Goal: Task Accomplishment & Management: Use online tool/utility

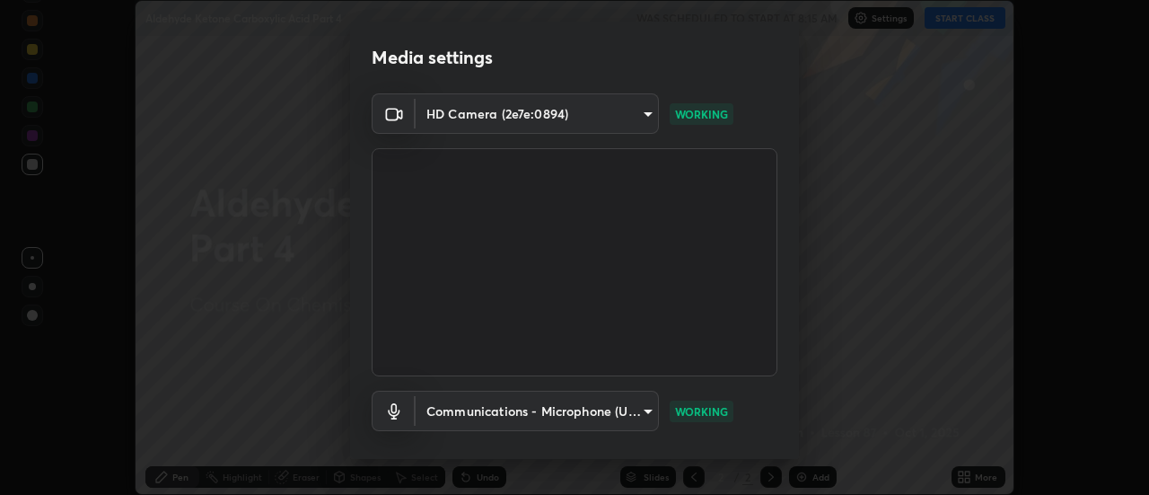
scroll to position [94, 0]
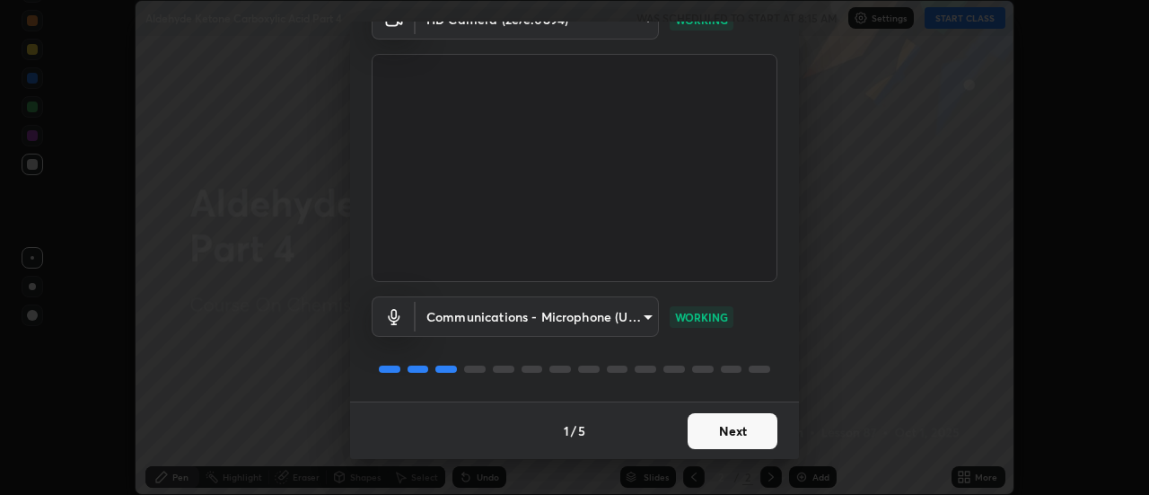
click at [742, 420] on button "Next" at bounding box center [733, 431] width 90 height 36
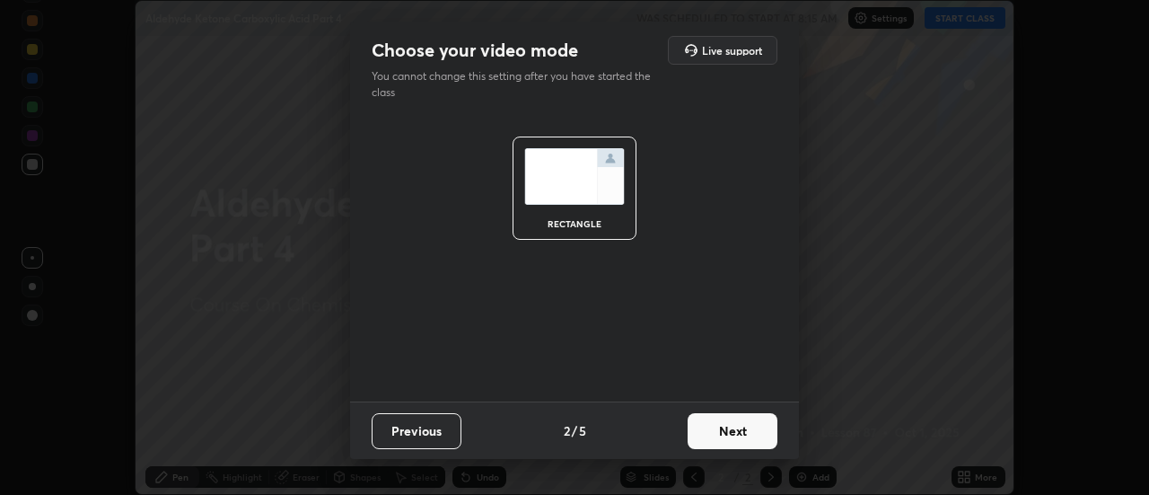
scroll to position [0, 0]
click at [740, 426] on button "Next" at bounding box center [733, 431] width 90 height 36
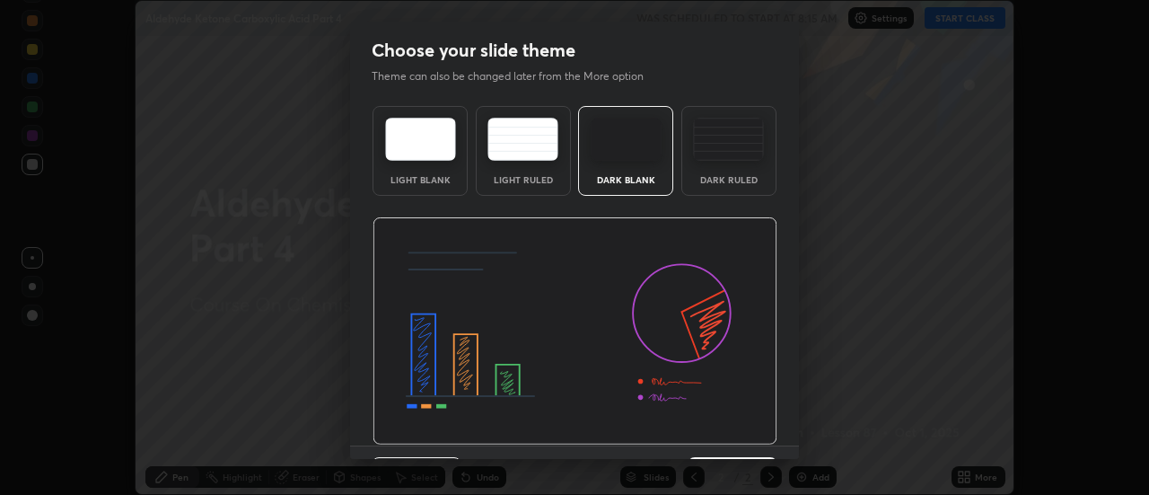
scroll to position [44, 0]
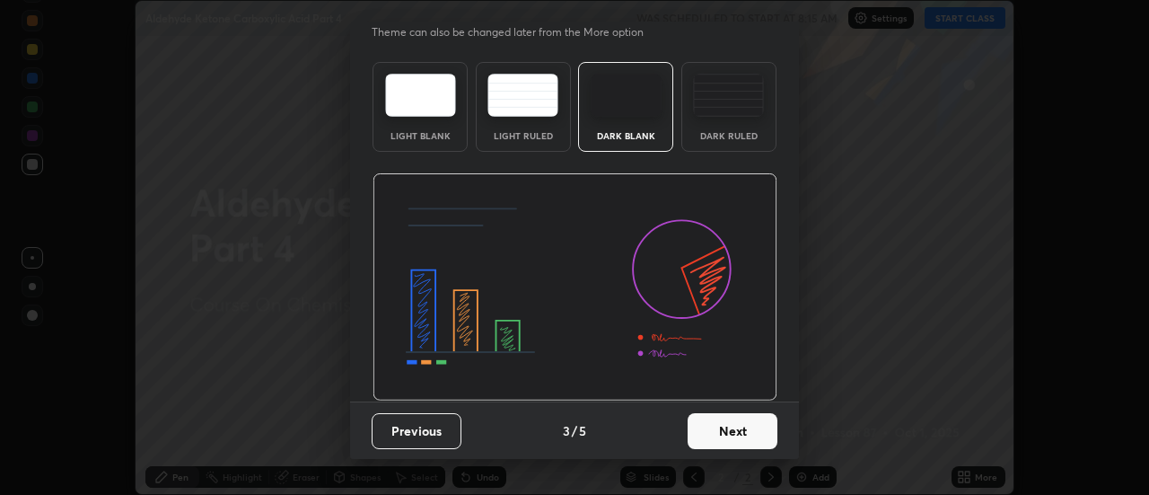
click at [724, 435] on button "Next" at bounding box center [733, 431] width 90 height 36
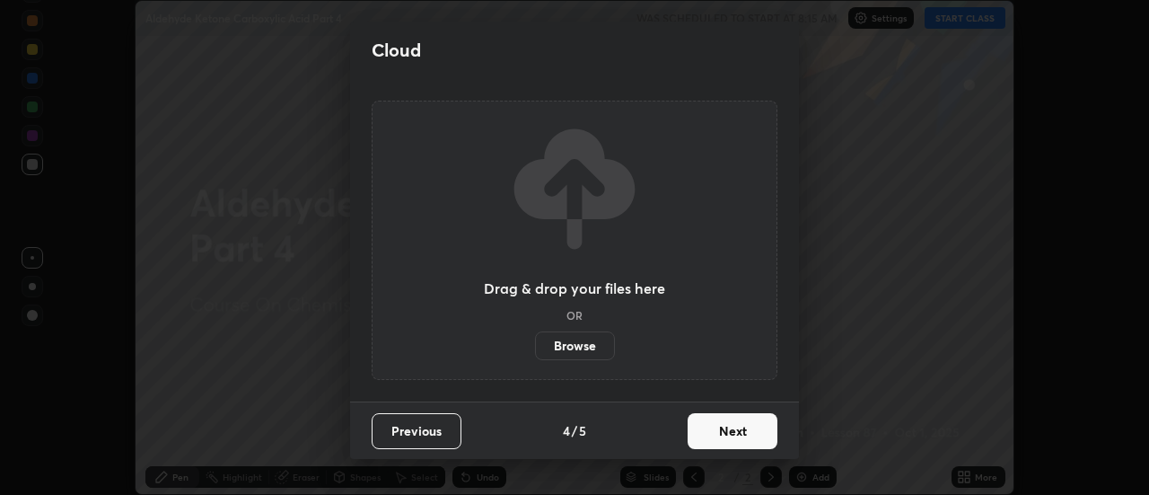
click at [729, 437] on button "Next" at bounding box center [733, 431] width 90 height 36
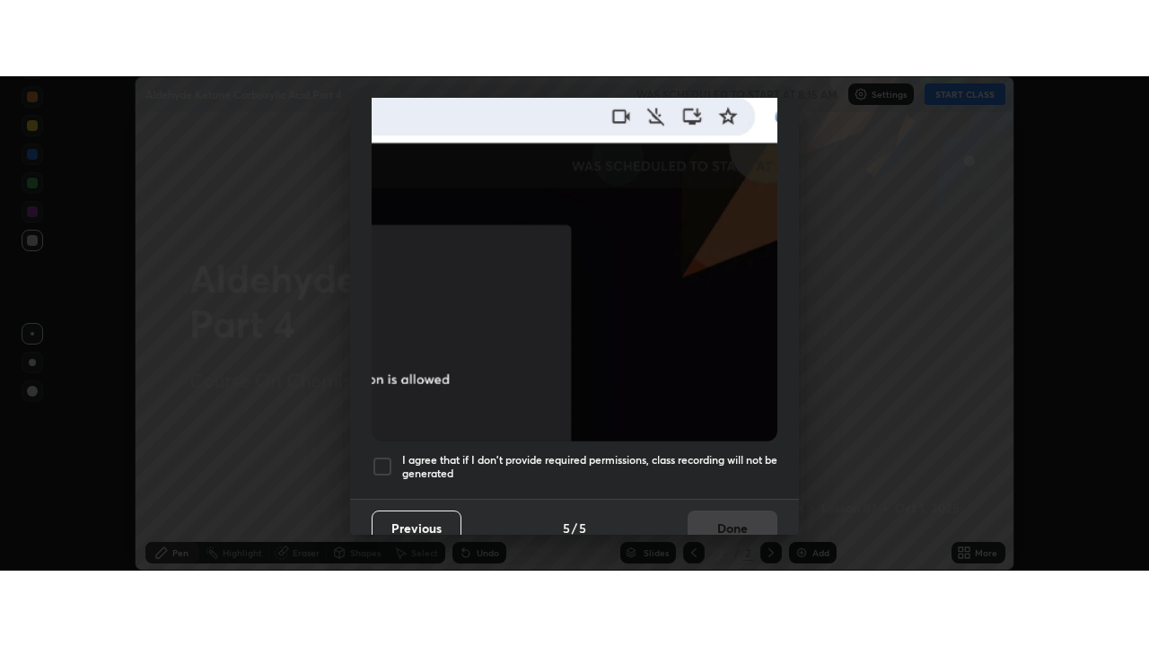
scroll to position [460, 0]
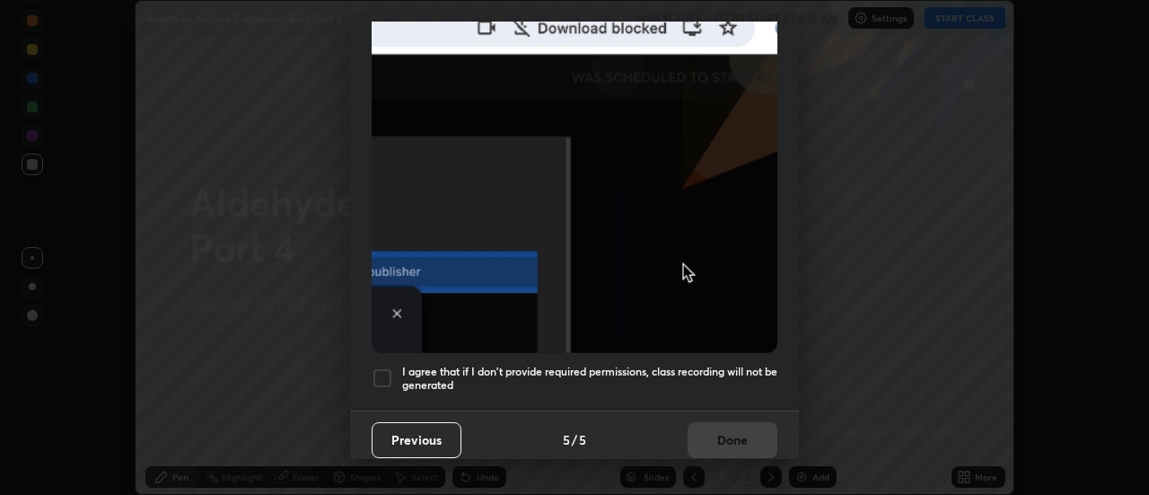
click at [719, 364] on h5 "I agree that if I don't provide required permissions, class recording will not …" at bounding box center [589, 378] width 375 height 28
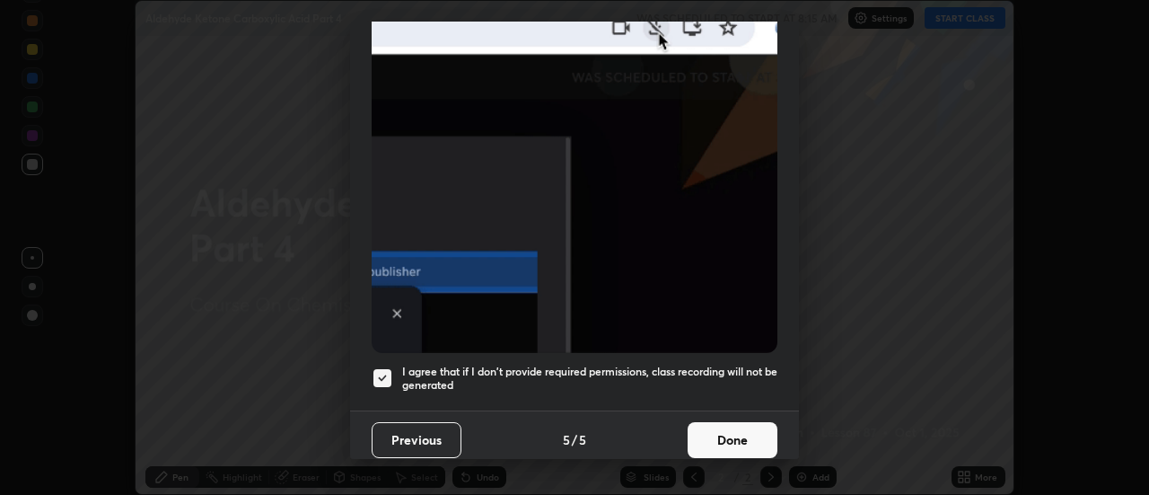
click at [732, 433] on button "Done" at bounding box center [733, 440] width 90 height 36
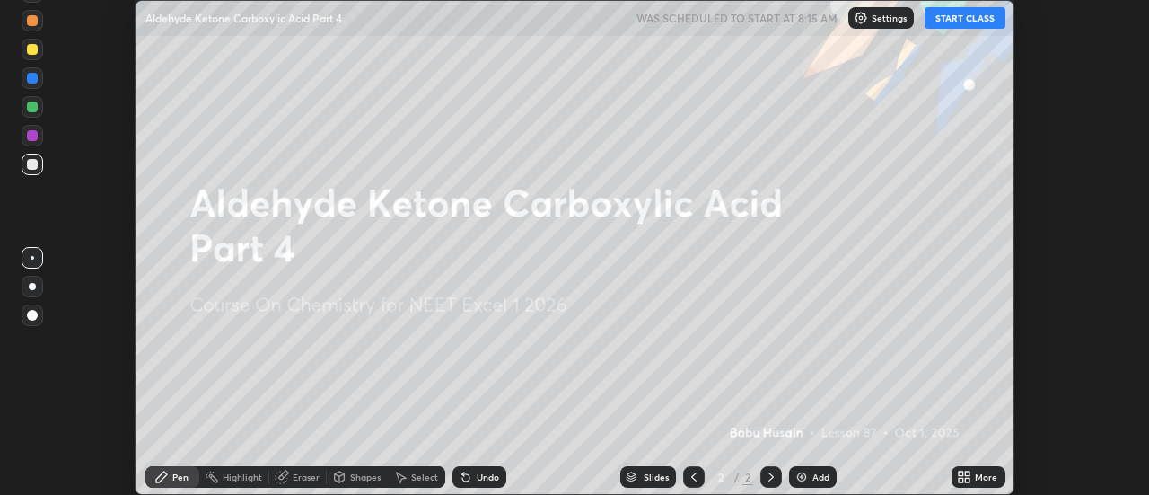
click at [966, 22] on button "START CLASS" at bounding box center [965, 18] width 81 height 22
click at [807, 477] on img at bounding box center [801, 476] width 14 height 14
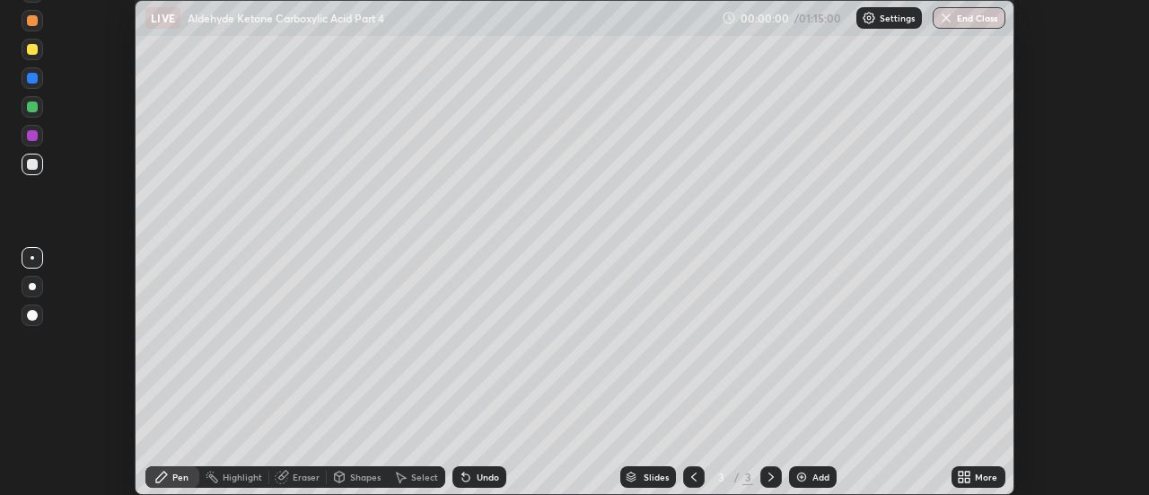
click at [977, 475] on div "More" at bounding box center [986, 476] width 22 height 9
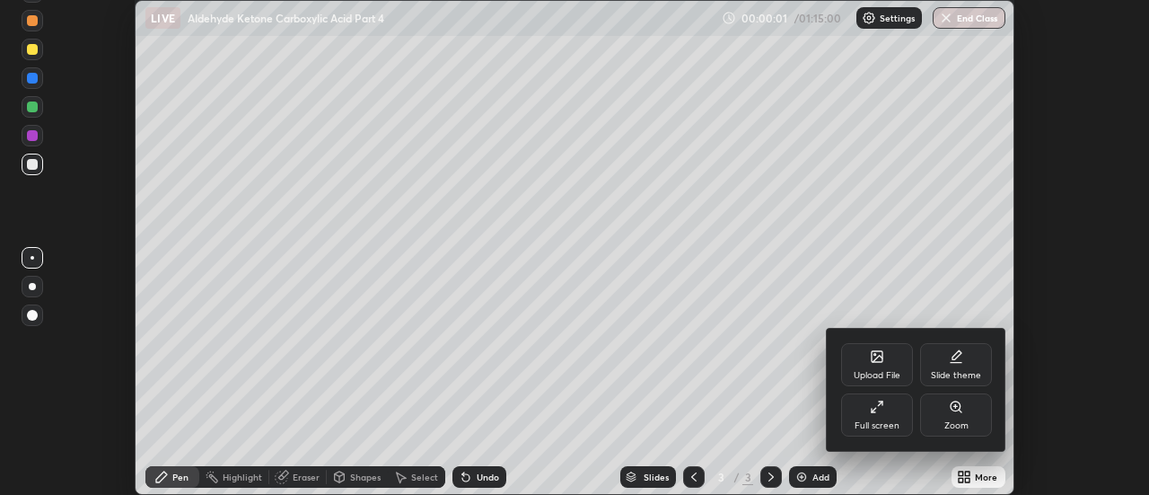
click at [882, 411] on icon at bounding box center [877, 406] width 14 height 14
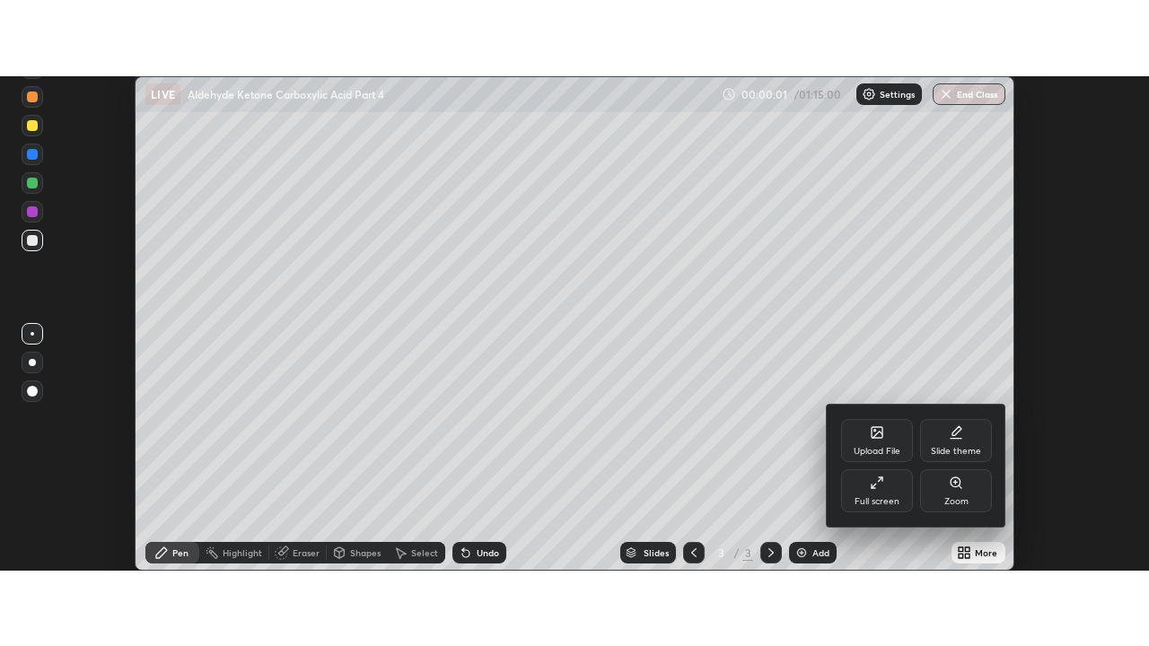
scroll to position [646, 1149]
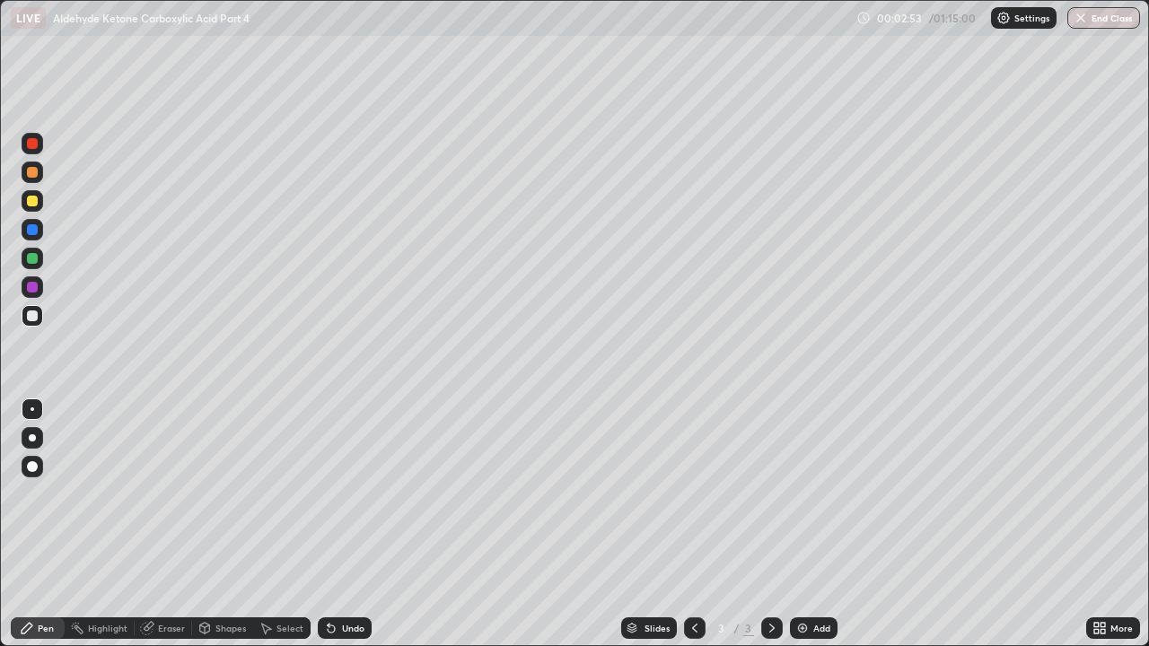
click at [31, 171] on div at bounding box center [32, 172] width 11 height 11
click at [29, 201] on div at bounding box center [32, 201] width 11 height 11
click at [31, 319] on div at bounding box center [32, 316] width 11 height 11
click at [31, 225] on div at bounding box center [32, 229] width 11 height 11
click at [33, 201] on div at bounding box center [32, 201] width 11 height 11
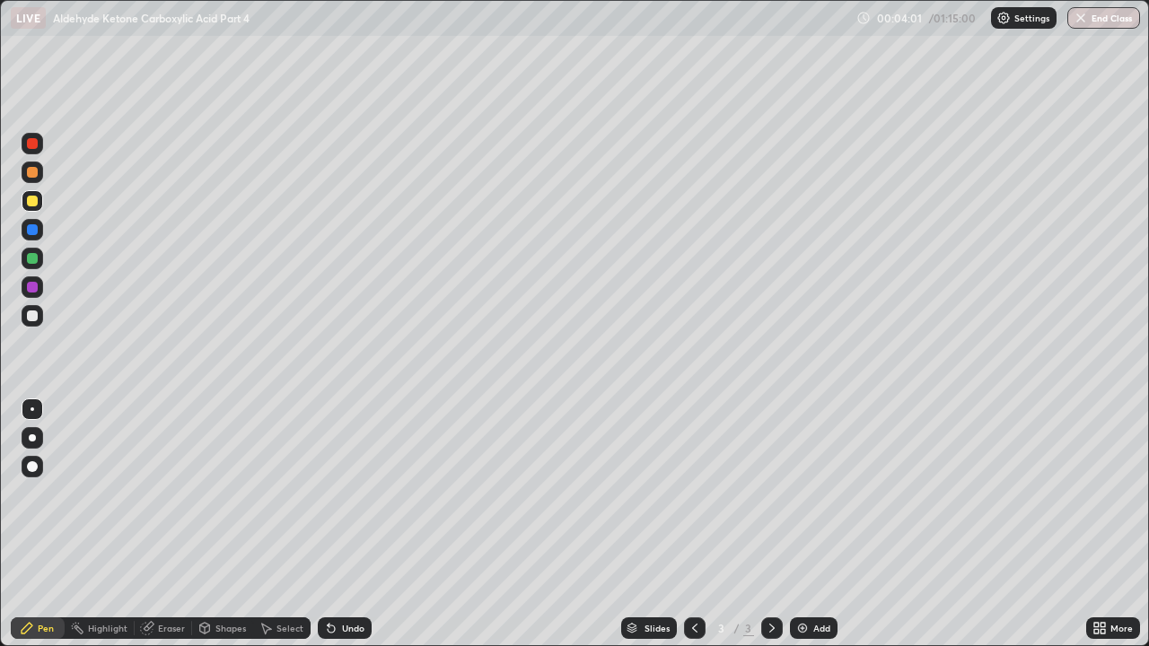
click at [33, 233] on div at bounding box center [32, 229] width 11 height 11
click at [36, 205] on div at bounding box center [32, 201] width 11 height 11
click at [42, 224] on div at bounding box center [33, 230] width 22 height 22
click at [35, 317] on div at bounding box center [32, 316] width 11 height 11
click at [31, 234] on div at bounding box center [32, 229] width 11 height 11
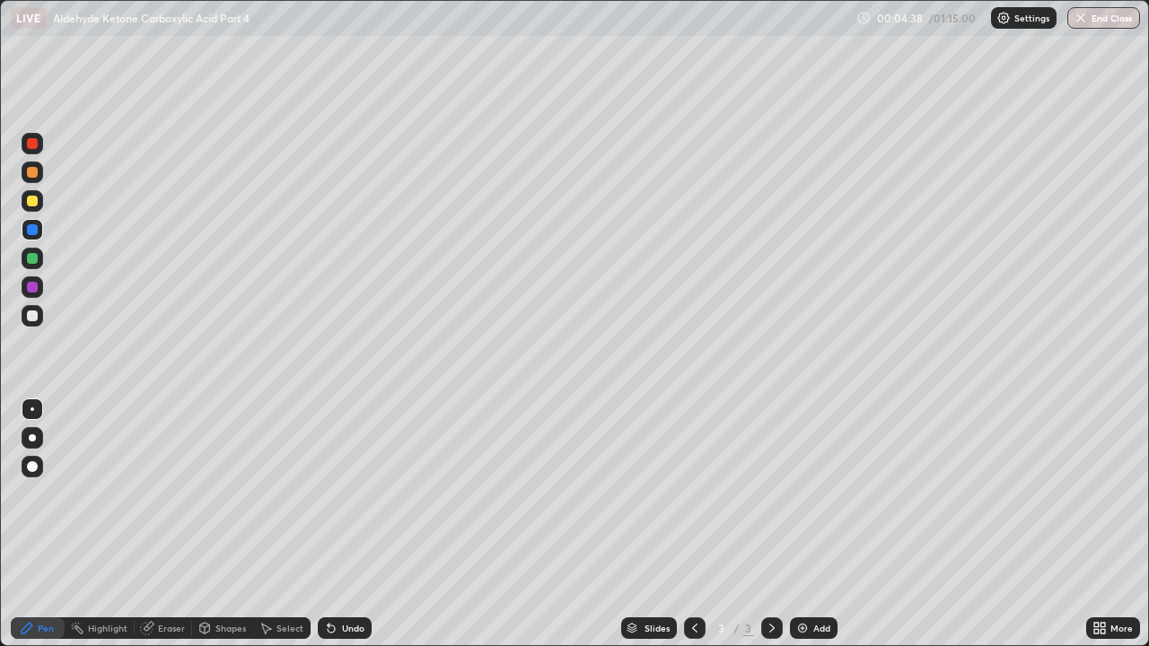
click at [31, 197] on div at bounding box center [32, 201] width 11 height 11
click at [34, 197] on div at bounding box center [32, 201] width 11 height 11
click at [33, 171] on div at bounding box center [32, 172] width 11 height 11
click at [35, 232] on div at bounding box center [32, 229] width 11 height 11
click at [29, 319] on div at bounding box center [32, 316] width 11 height 11
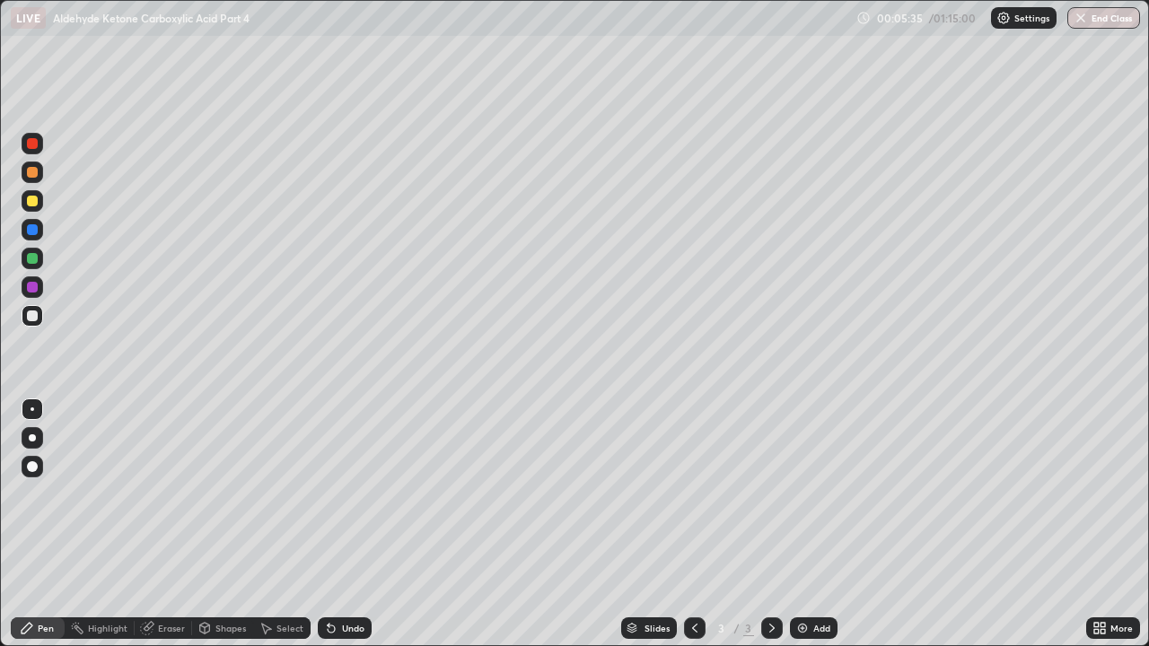
click at [31, 236] on div at bounding box center [33, 230] width 22 height 22
click at [32, 231] on div at bounding box center [32, 229] width 11 height 11
click at [26, 200] on div at bounding box center [33, 201] width 22 height 22
click at [33, 172] on div at bounding box center [32, 172] width 11 height 11
click at [33, 231] on div at bounding box center [32, 229] width 11 height 11
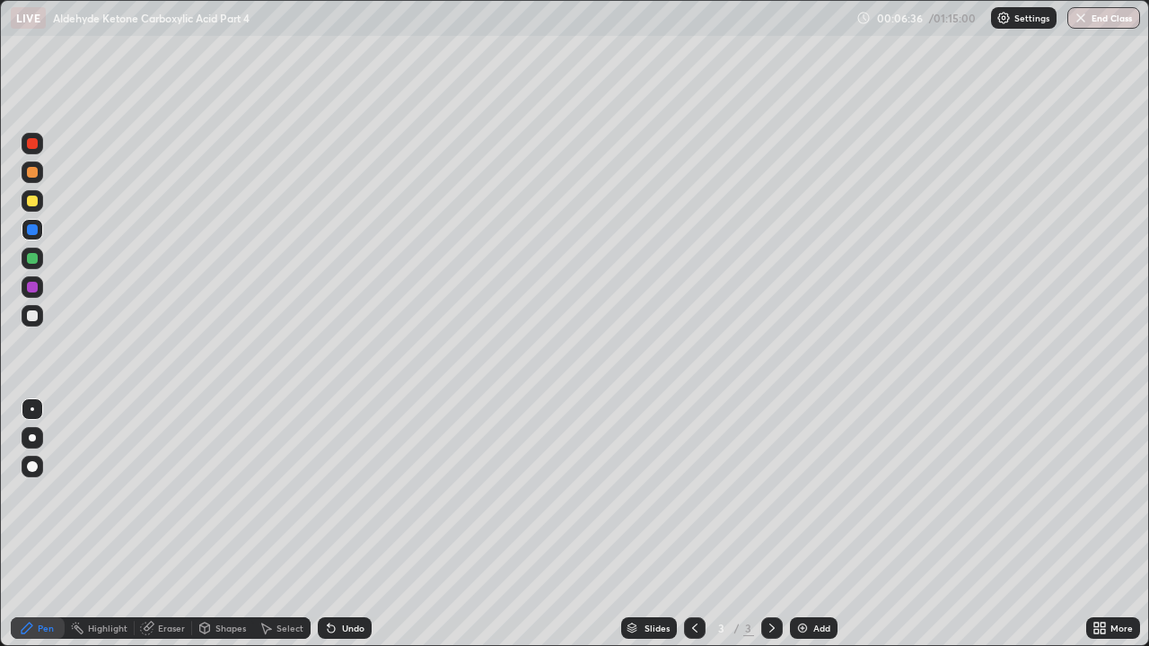
click at [795, 494] on img at bounding box center [802, 628] width 14 height 14
click at [31, 319] on div at bounding box center [32, 316] width 11 height 11
click at [35, 230] on div at bounding box center [32, 229] width 11 height 11
click at [346, 494] on div "Undo" at bounding box center [353, 628] width 22 height 9
click at [344, 494] on div "Undo" at bounding box center [345, 629] width 54 height 22
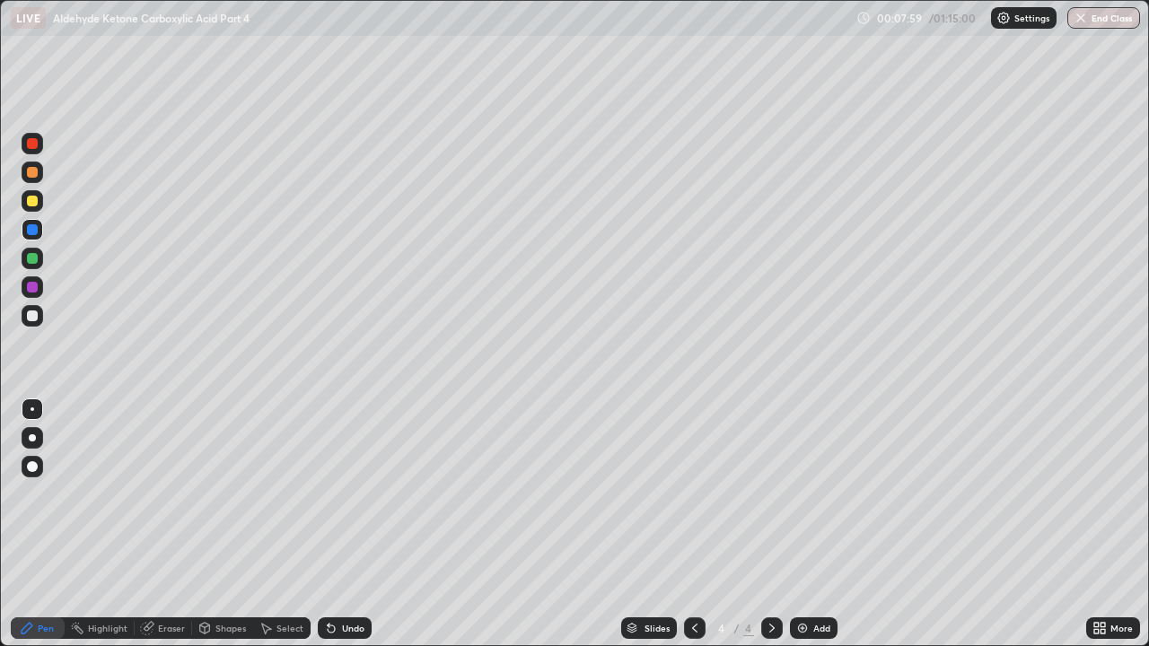
click at [346, 494] on div "Undo" at bounding box center [345, 629] width 54 height 22
click at [342, 494] on div "Undo" at bounding box center [345, 629] width 54 height 22
click at [33, 203] on div at bounding box center [32, 201] width 11 height 11
click at [25, 168] on div at bounding box center [33, 173] width 22 height 22
click at [28, 319] on div at bounding box center [32, 316] width 11 height 11
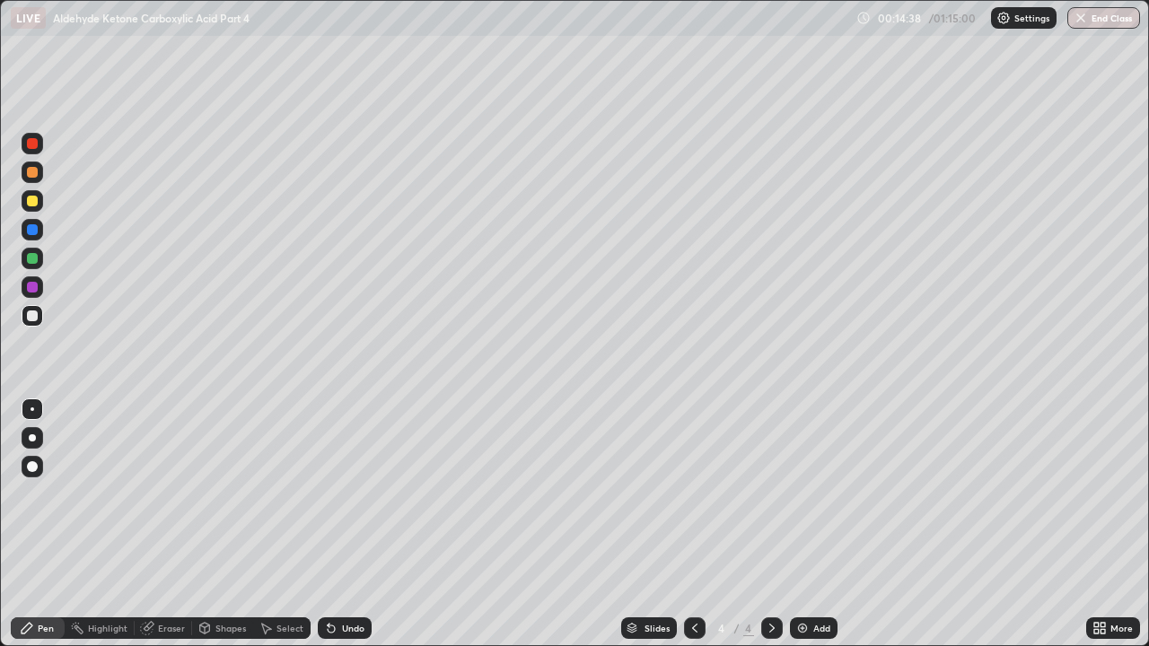
click at [32, 176] on div at bounding box center [32, 172] width 11 height 11
click at [792, 494] on div "Add" at bounding box center [814, 629] width 48 height 22
click at [31, 322] on div at bounding box center [33, 316] width 22 height 22
click at [34, 174] on div at bounding box center [32, 172] width 11 height 11
click at [35, 318] on div at bounding box center [32, 316] width 11 height 11
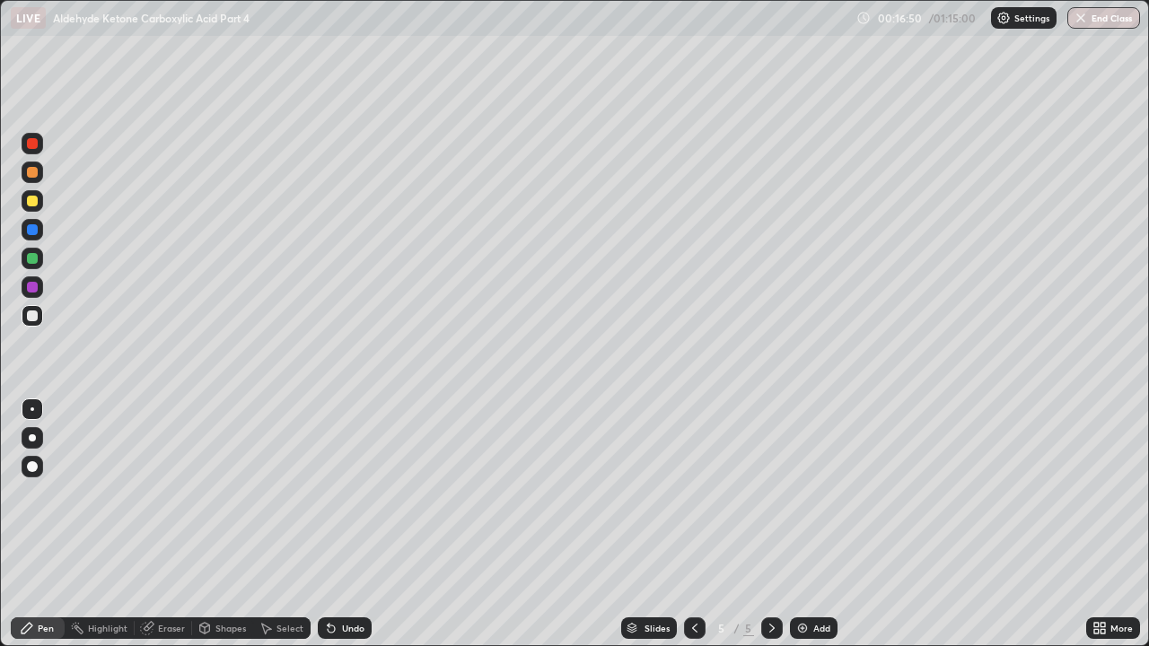
click at [33, 200] on div at bounding box center [32, 201] width 11 height 11
click at [32, 173] on div at bounding box center [32, 172] width 11 height 11
click at [348, 494] on div "Undo" at bounding box center [353, 628] width 22 height 9
click at [33, 200] on div at bounding box center [32, 201] width 11 height 11
click at [33, 172] on div at bounding box center [32, 172] width 11 height 11
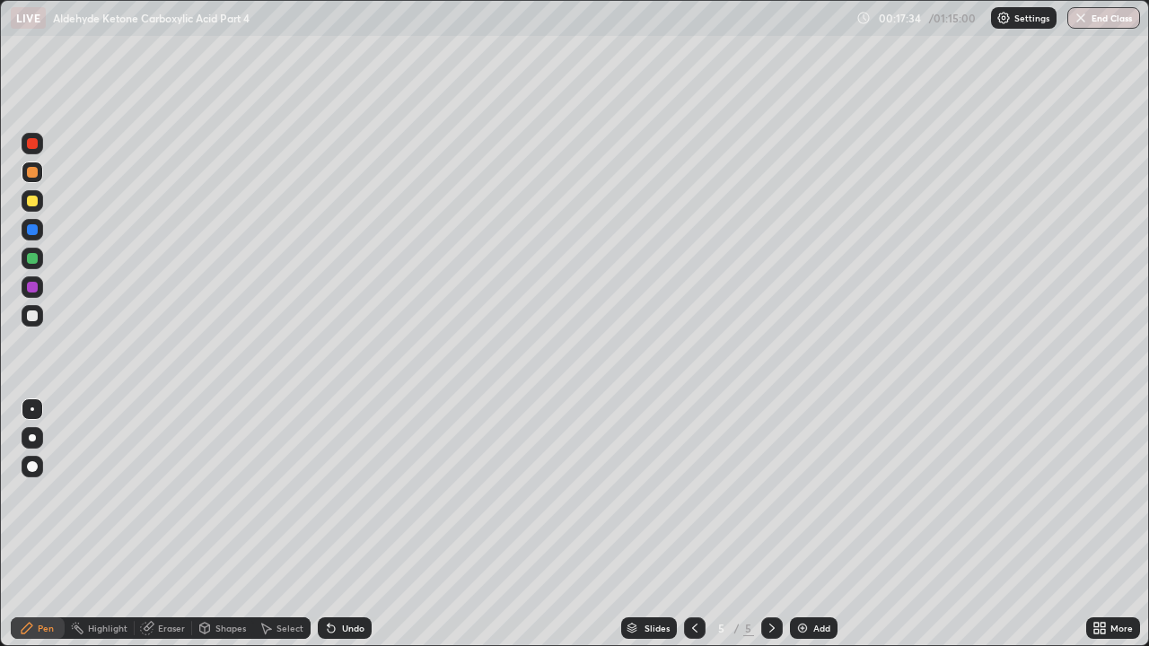
click at [35, 199] on div at bounding box center [32, 201] width 11 height 11
click at [32, 314] on div at bounding box center [32, 316] width 11 height 11
click at [33, 180] on div at bounding box center [33, 173] width 22 height 22
click at [31, 202] on div at bounding box center [32, 201] width 11 height 11
click at [34, 172] on div at bounding box center [32, 172] width 11 height 11
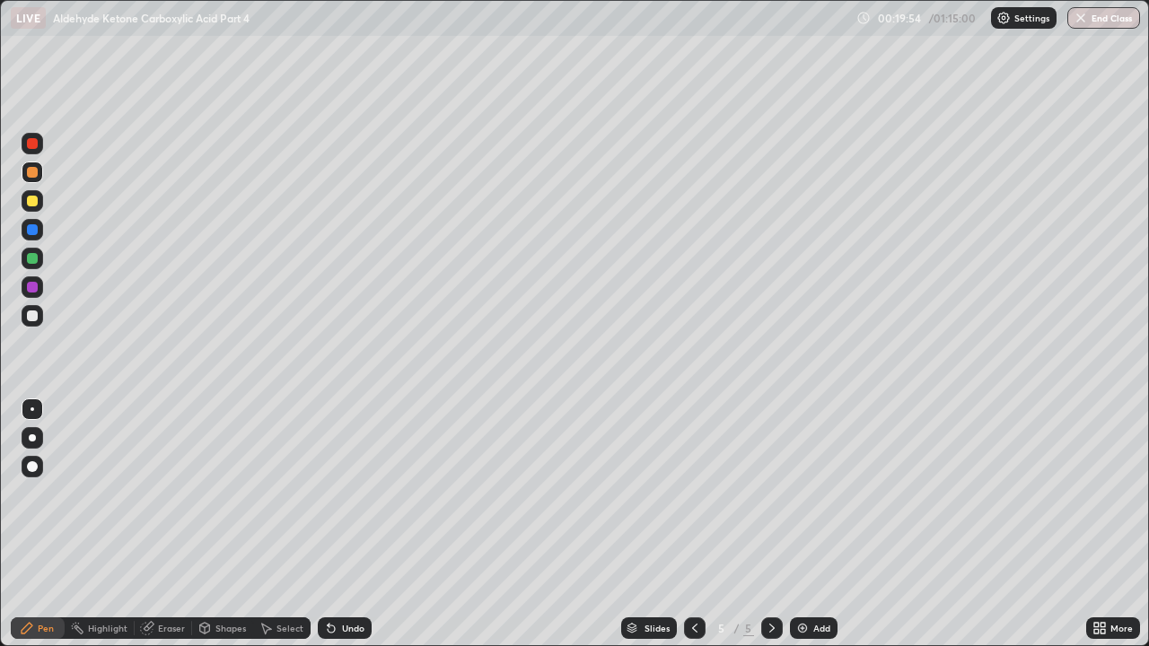
click at [34, 234] on div at bounding box center [32, 229] width 11 height 11
click at [32, 199] on div at bounding box center [32, 201] width 11 height 11
click at [33, 228] on div at bounding box center [32, 229] width 11 height 11
click at [31, 201] on div at bounding box center [32, 201] width 11 height 11
click at [35, 224] on div at bounding box center [33, 230] width 22 height 22
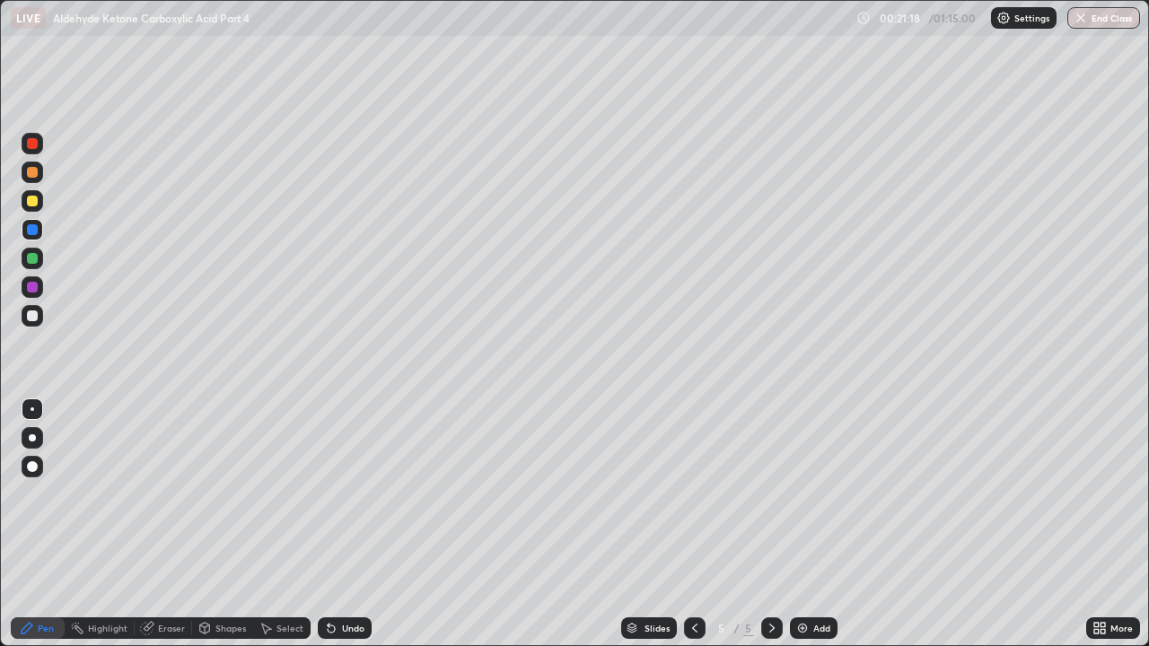
click at [28, 210] on div at bounding box center [33, 201] width 22 height 22
click at [36, 233] on div at bounding box center [32, 229] width 11 height 11
click at [31, 201] on div at bounding box center [32, 201] width 11 height 11
click at [27, 232] on div at bounding box center [32, 229] width 11 height 11
click at [342, 494] on div "Undo" at bounding box center [345, 629] width 54 height 22
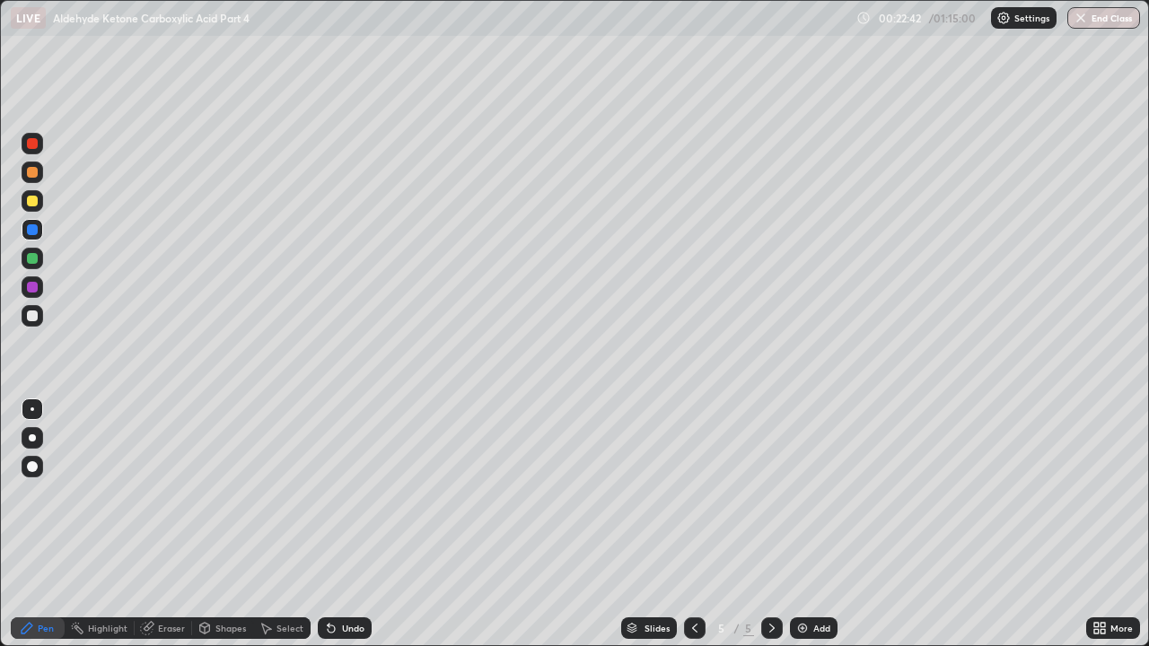
click at [349, 494] on div "Undo" at bounding box center [353, 628] width 22 height 9
click at [355, 494] on div "Undo" at bounding box center [353, 628] width 22 height 9
click at [352, 494] on div "Undo" at bounding box center [353, 628] width 22 height 9
click at [351, 494] on div "Undo" at bounding box center [353, 628] width 22 height 9
click at [350, 494] on div "Undo" at bounding box center [353, 628] width 22 height 9
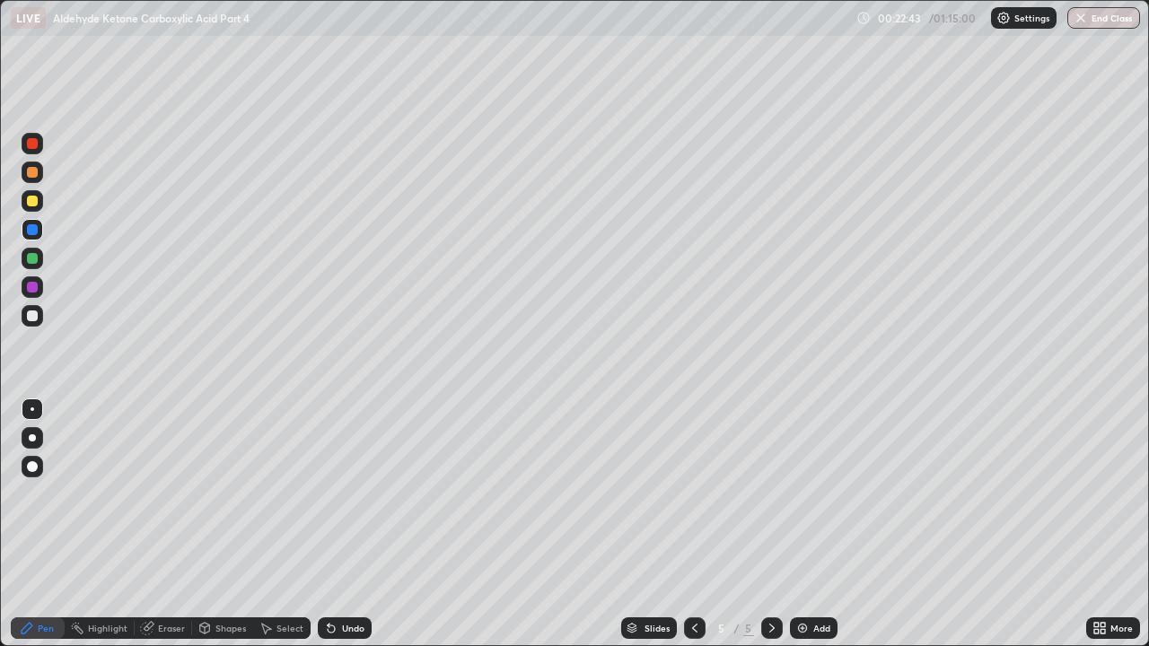
click at [348, 494] on div "Undo" at bounding box center [353, 628] width 22 height 9
click at [351, 494] on div "Undo" at bounding box center [353, 628] width 22 height 9
click at [350, 494] on div "Undo" at bounding box center [353, 628] width 22 height 9
click at [348, 494] on div "Undo" at bounding box center [353, 628] width 22 height 9
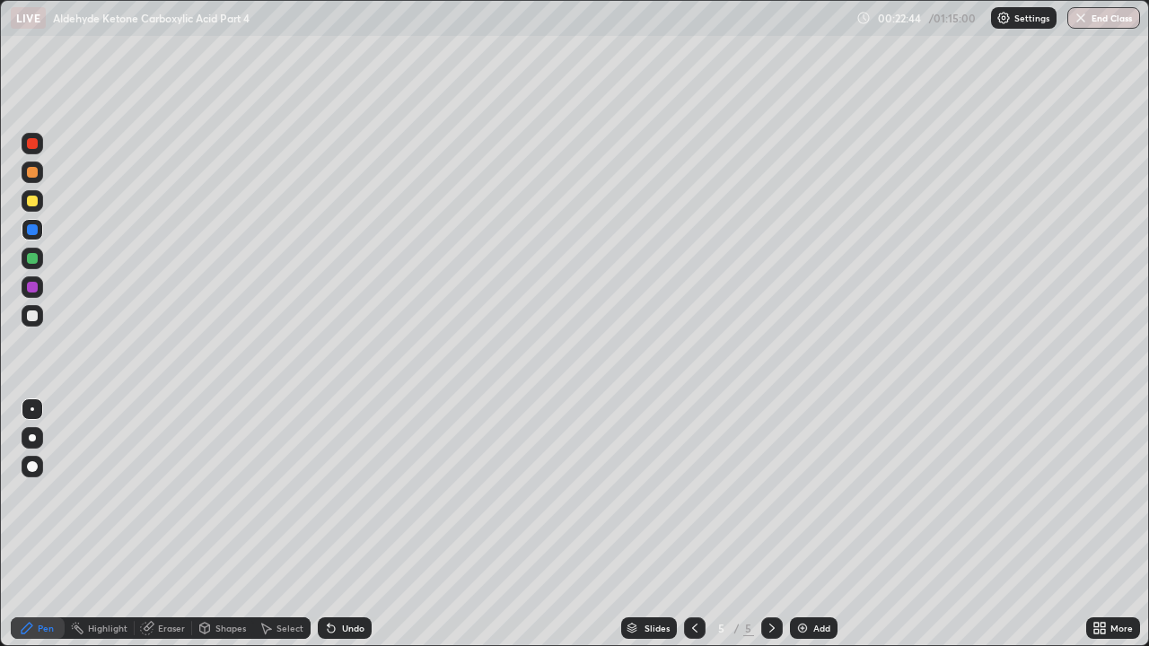
click at [350, 494] on div "Undo" at bounding box center [353, 628] width 22 height 9
click at [351, 494] on div "Undo" at bounding box center [353, 628] width 22 height 9
click at [349, 494] on div "Undo" at bounding box center [353, 628] width 22 height 9
click at [348, 494] on div "Undo" at bounding box center [353, 628] width 22 height 9
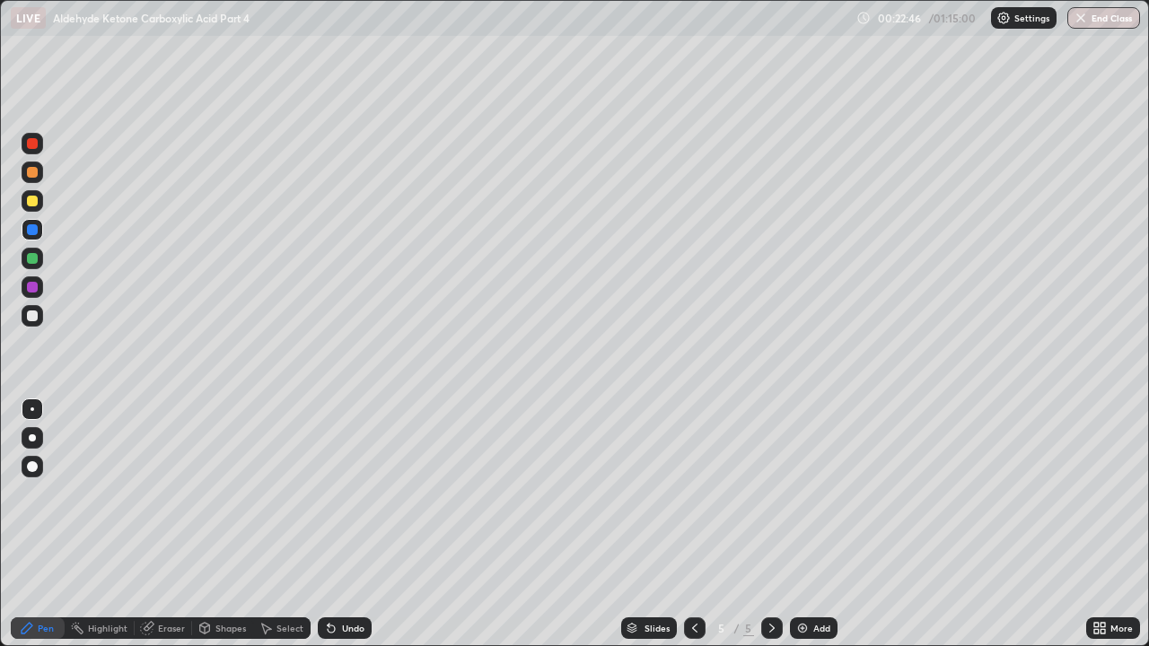
click at [346, 494] on div "Undo" at bounding box center [345, 629] width 54 height 22
click at [348, 494] on div "Undo" at bounding box center [345, 629] width 54 height 22
click at [36, 201] on div at bounding box center [32, 201] width 11 height 11
click at [32, 229] on div at bounding box center [32, 229] width 11 height 11
click at [169, 494] on div "Eraser" at bounding box center [171, 628] width 27 height 9
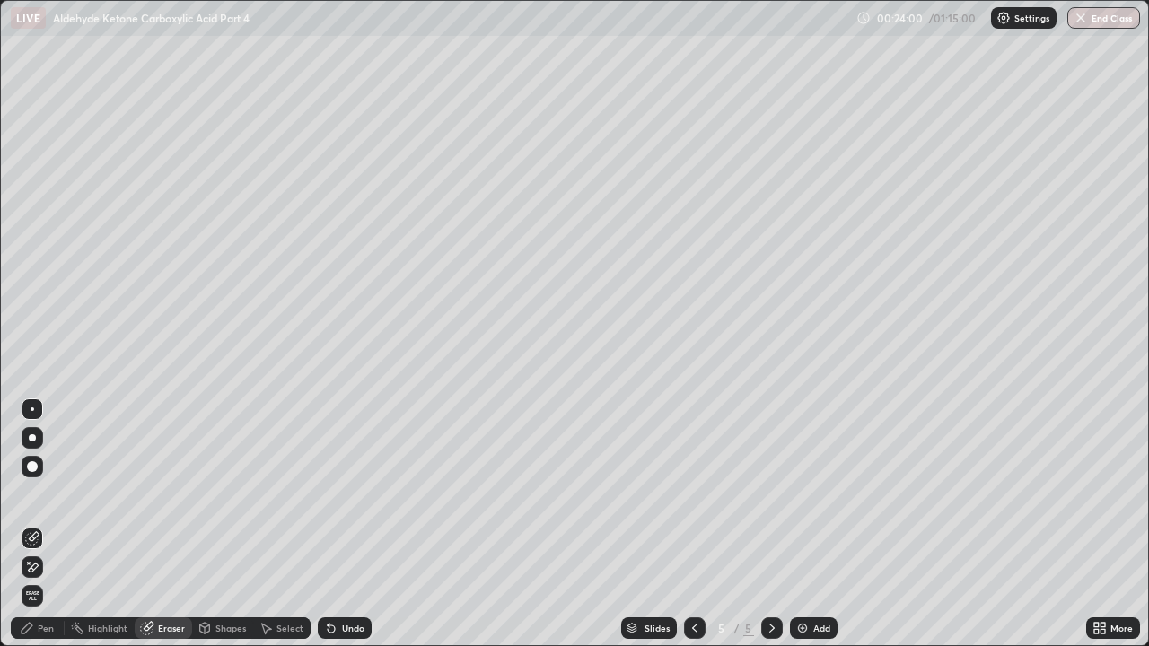
click at [29, 494] on icon at bounding box center [32, 567] width 14 height 15
click at [22, 494] on icon at bounding box center [27, 628] width 14 height 14
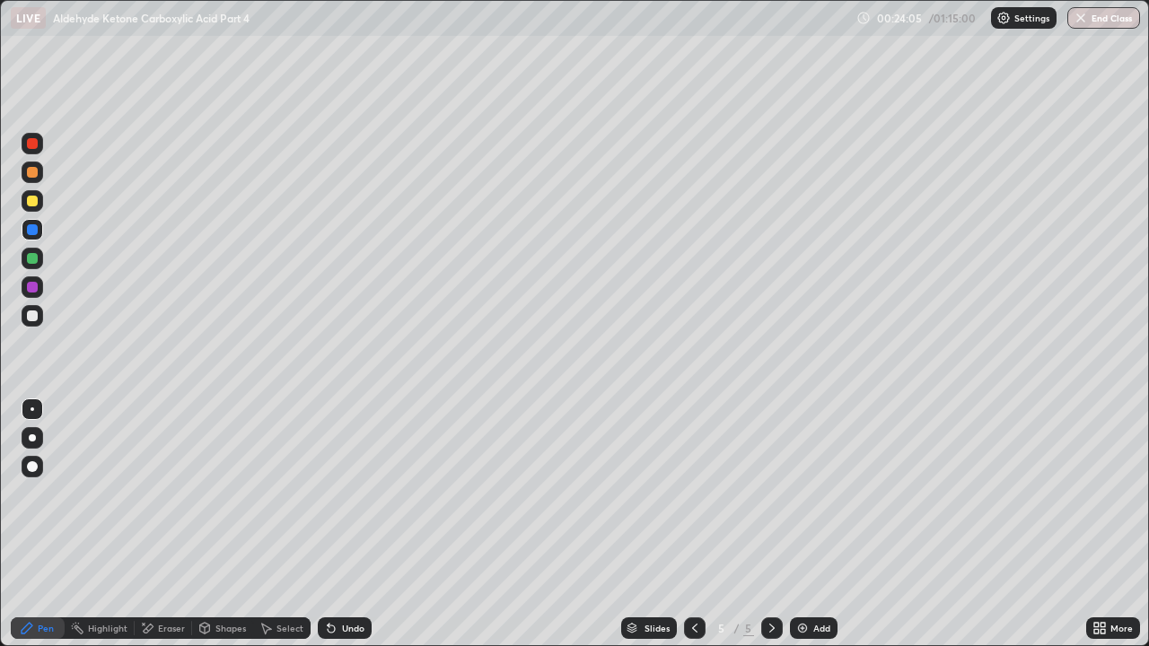
click at [32, 200] on div at bounding box center [32, 201] width 11 height 11
click at [32, 173] on div at bounding box center [32, 172] width 11 height 11
click at [35, 226] on div at bounding box center [32, 229] width 11 height 11
click at [29, 176] on div at bounding box center [32, 172] width 11 height 11
click at [30, 259] on div at bounding box center [32, 258] width 11 height 11
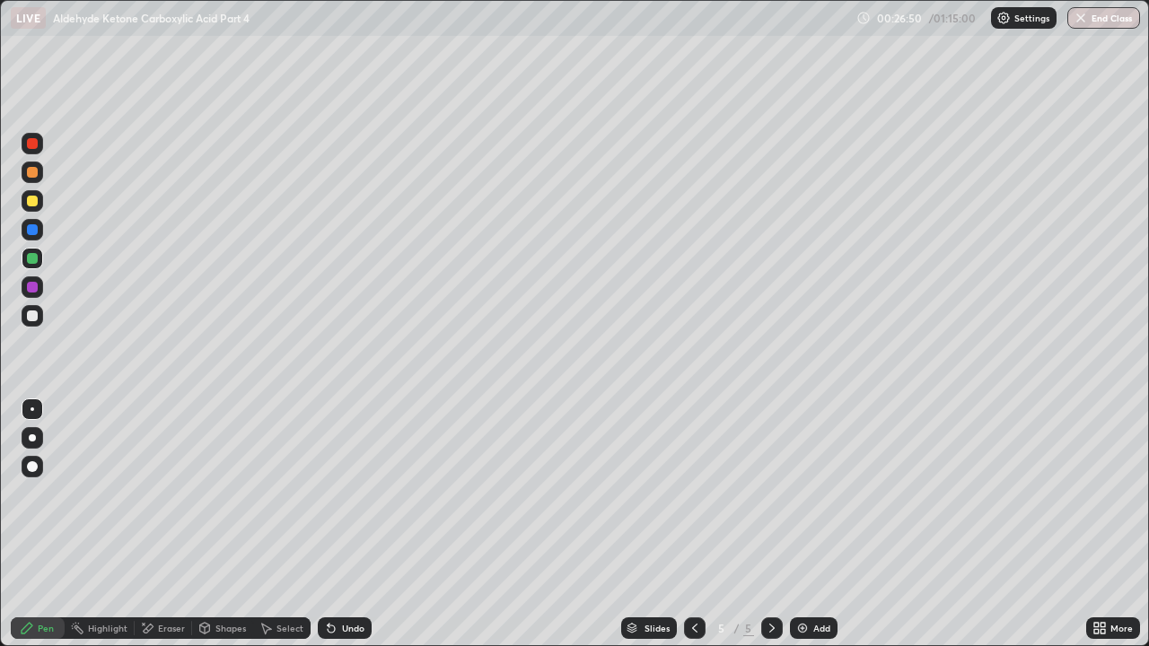
click at [32, 312] on div at bounding box center [32, 316] width 11 height 11
click at [35, 288] on div at bounding box center [32, 287] width 11 height 11
click at [33, 316] on div at bounding box center [32, 316] width 11 height 11
click at [33, 313] on div at bounding box center [32, 316] width 11 height 11
click at [36, 234] on div at bounding box center [33, 230] width 22 height 22
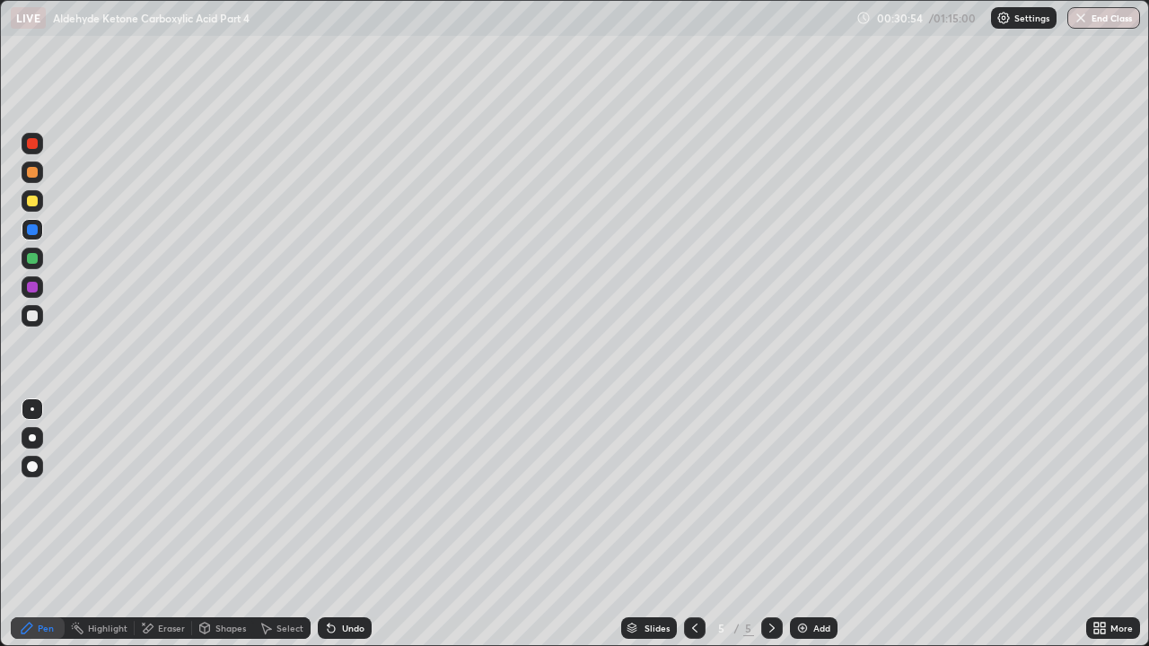
click at [802, 494] on img at bounding box center [802, 628] width 14 height 14
click at [34, 177] on div at bounding box center [32, 172] width 11 height 11
click at [33, 232] on div at bounding box center [32, 229] width 11 height 11
click at [33, 202] on div at bounding box center [32, 201] width 11 height 11
click at [29, 227] on div at bounding box center [32, 229] width 11 height 11
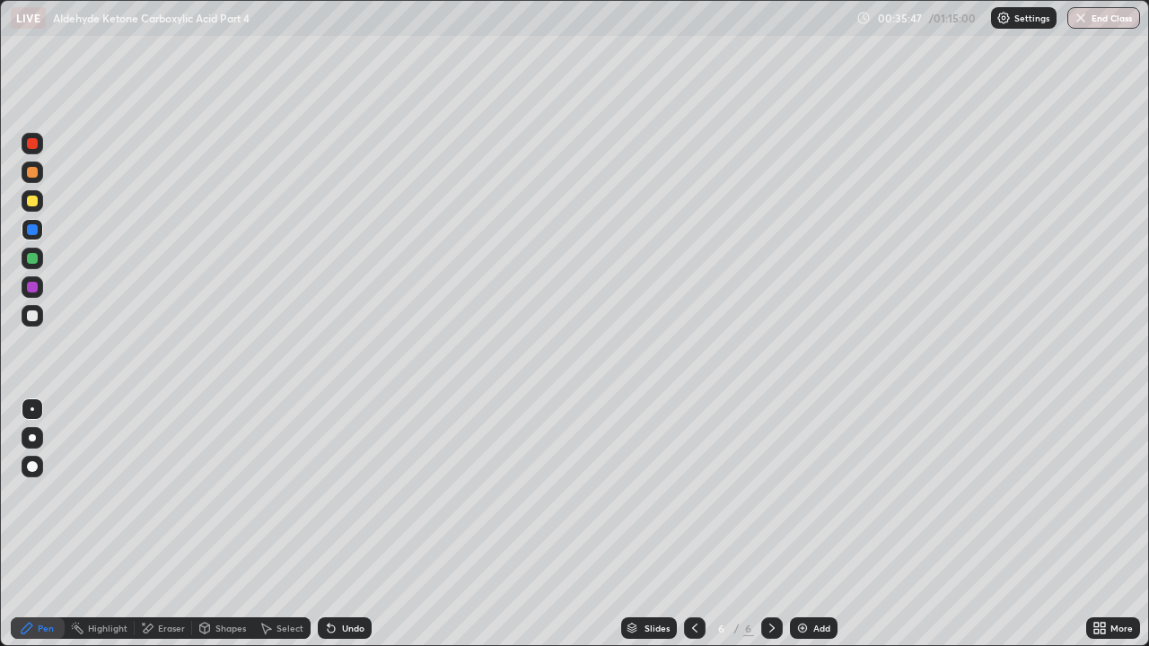
click at [34, 180] on div at bounding box center [33, 173] width 22 height 22
click at [36, 201] on div at bounding box center [32, 201] width 11 height 11
click at [29, 228] on div at bounding box center [32, 229] width 11 height 11
click at [31, 259] on div at bounding box center [32, 258] width 11 height 11
click at [34, 173] on div at bounding box center [32, 172] width 11 height 11
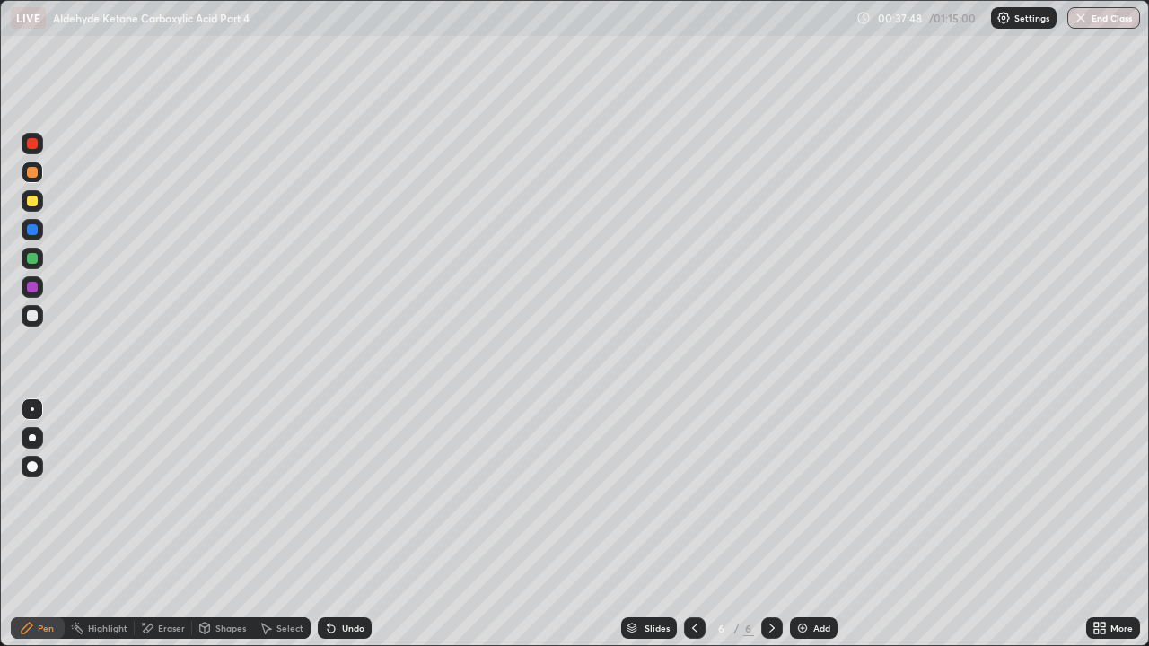
click at [32, 232] on div at bounding box center [32, 229] width 11 height 11
click at [32, 198] on div at bounding box center [32, 201] width 11 height 11
click at [36, 230] on div at bounding box center [32, 229] width 11 height 11
click at [31, 198] on div at bounding box center [32, 201] width 11 height 11
click at [36, 224] on div at bounding box center [32, 229] width 11 height 11
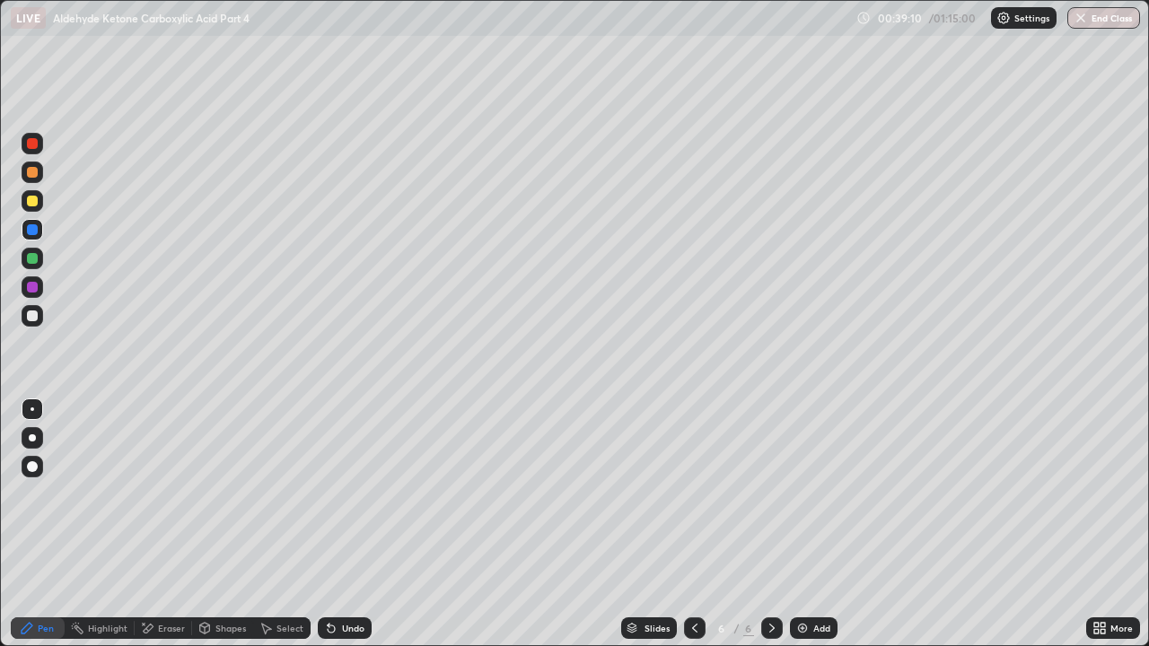
click at [34, 258] on div at bounding box center [32, 258] width 11 height 11
click at [799, 494] on img at bounding box center [802, 628] width 14 height 14
click at [693, 494] on icon at bounding box center [695, 628] width 14 height 14
click at [822, 494] on div "Add" at bounding box center [814, 629] width 48 height 22
click at [33, 171] on div at bounding box center [32, 172] width 11 height 11
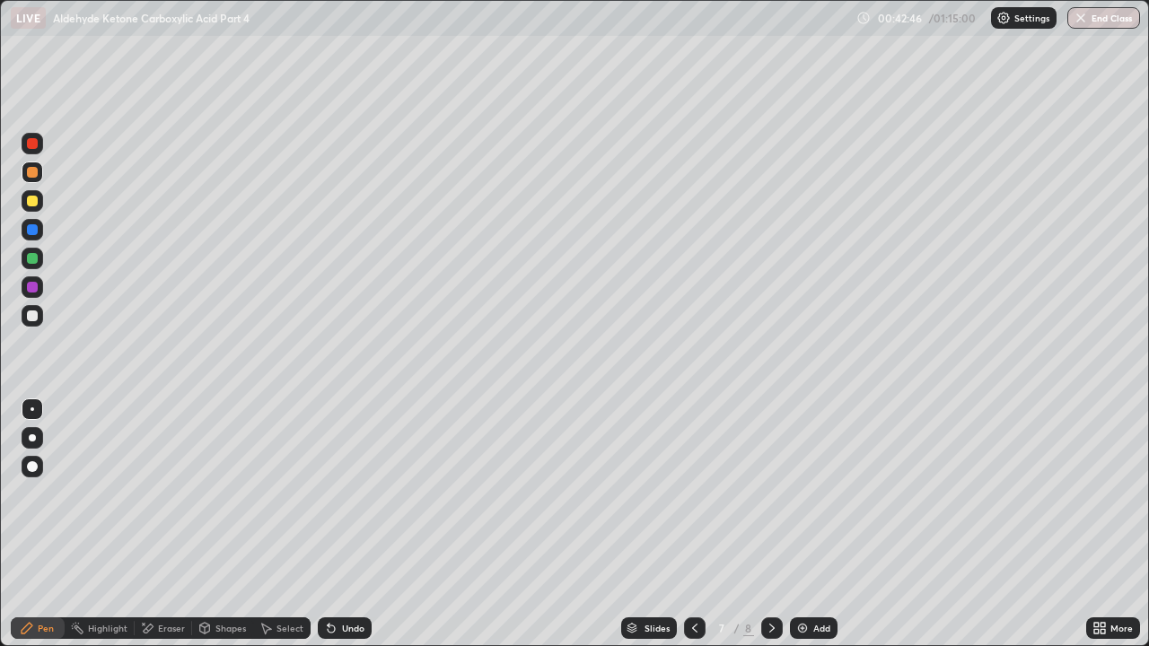
click at [31, 229] on div at bounding box center [32, 229] width 11 height 11
click at [31, 199] on div at bounding box center [32, 201] width 11 height 11
click at [37, 202] on div at bounding box center [32, 201] width 11 height 11
click at [32, 231] on div at bounding box center [32, 229] width 11 height 11
click at [34, 259] on div at bounding box center [32, 258] width 11 height 11
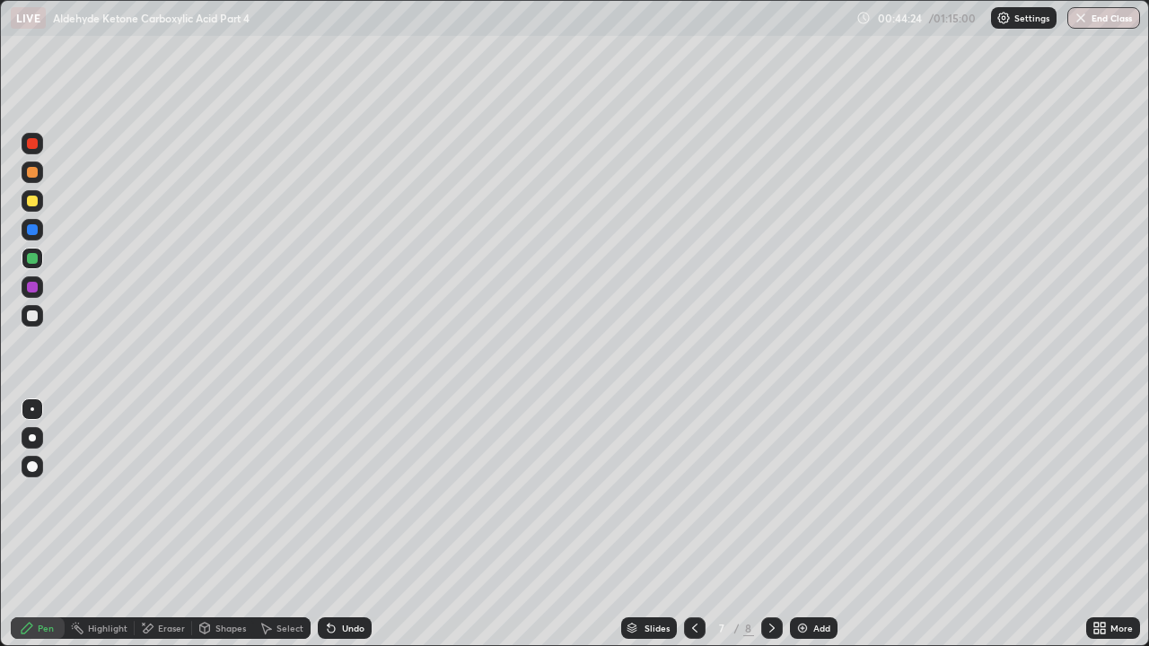
click at [35, 314] on div at bounding box center [32, 316] width 11 height 11
click at [30, 201] on div at bounding box center [32, 201] width 11 height 11
click at [33, 318] on div at bounding box center [32, 316] width 11 height 11
click at [32, 231] on div at bounding box center [32, 229] width 11 height 11
click at [802, 494] on img at bounding box center [802, 628] width 14 height 14
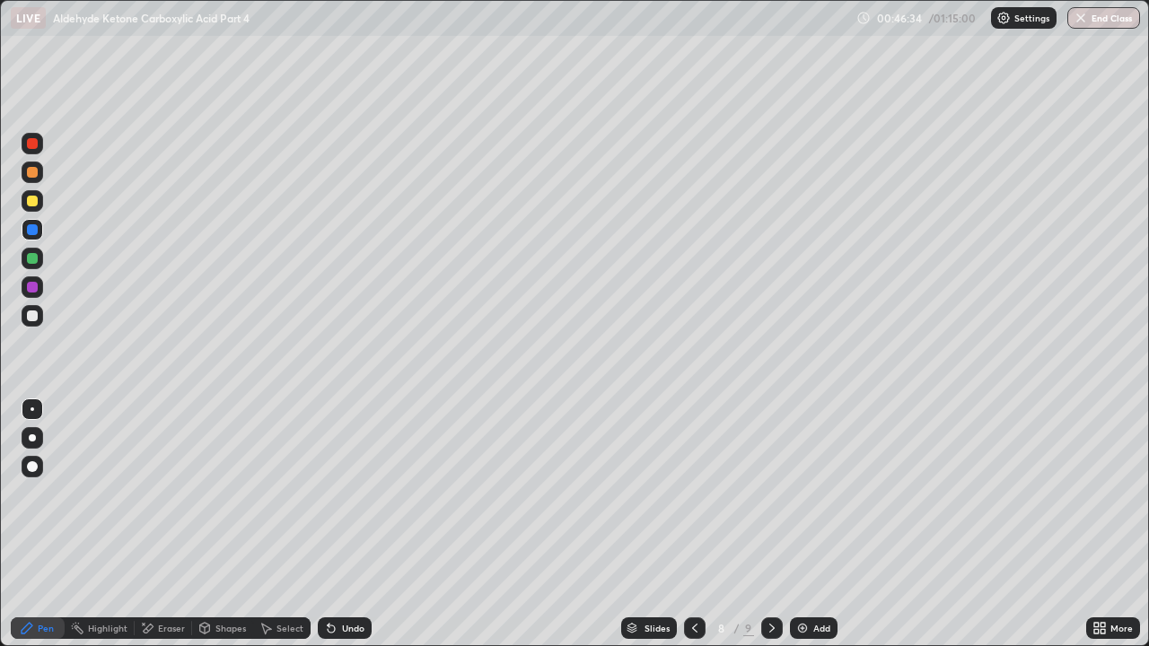
click at [32, 232] on div at bounding box center [32, 229] width 11 height 11
click at [33, 203] on div at bounding box center [32, 201] width 11 height 11
click at [34, 234] on div at bounding box center [32, 229] width 11 height 11
click at [36, 205] on div at bounding box center [32, 201] width 11 height 11
click at [31, 265] on div at bounding box center [33, 259] width 22 height 22
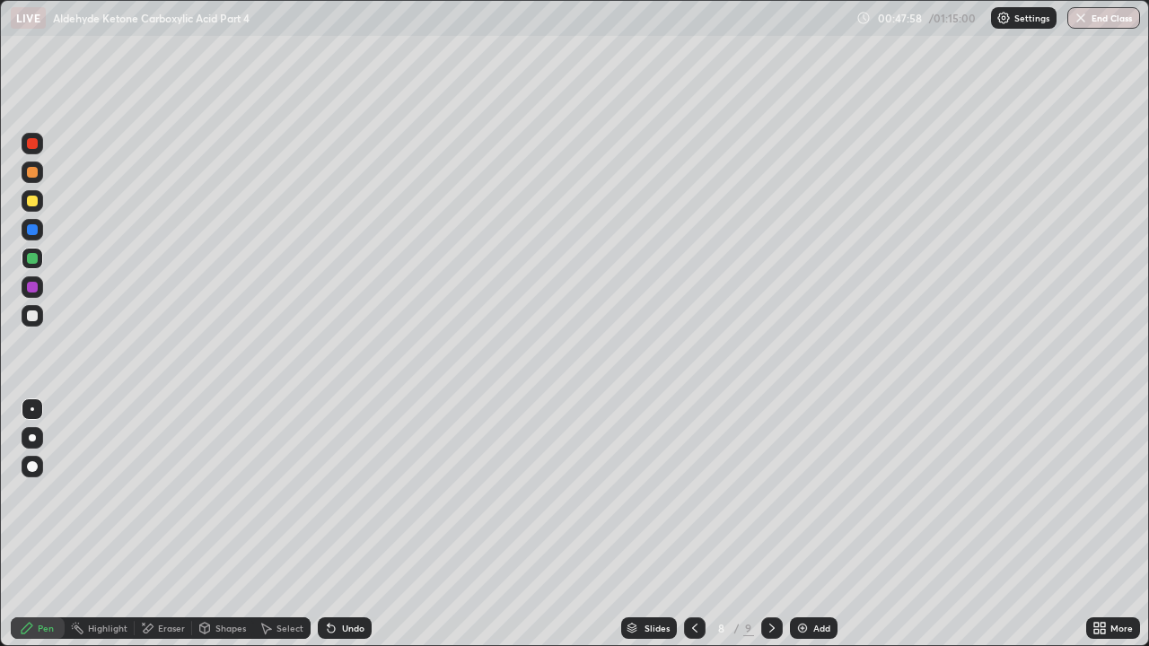
click at [31, 201] on div at bounding box center [32, 201] width 11 height 11
click at [31, 312] on div at bounding box center [32, 316] width 11 height 11
click at [36, 232] on div at bounding box center [32, 229] width 11 height 11
click at [35, 320] on div at bounding box center [32, 316] width 11 height 11
click at [35, 226] on div at bounding box center [32, 229] width 11 height 11
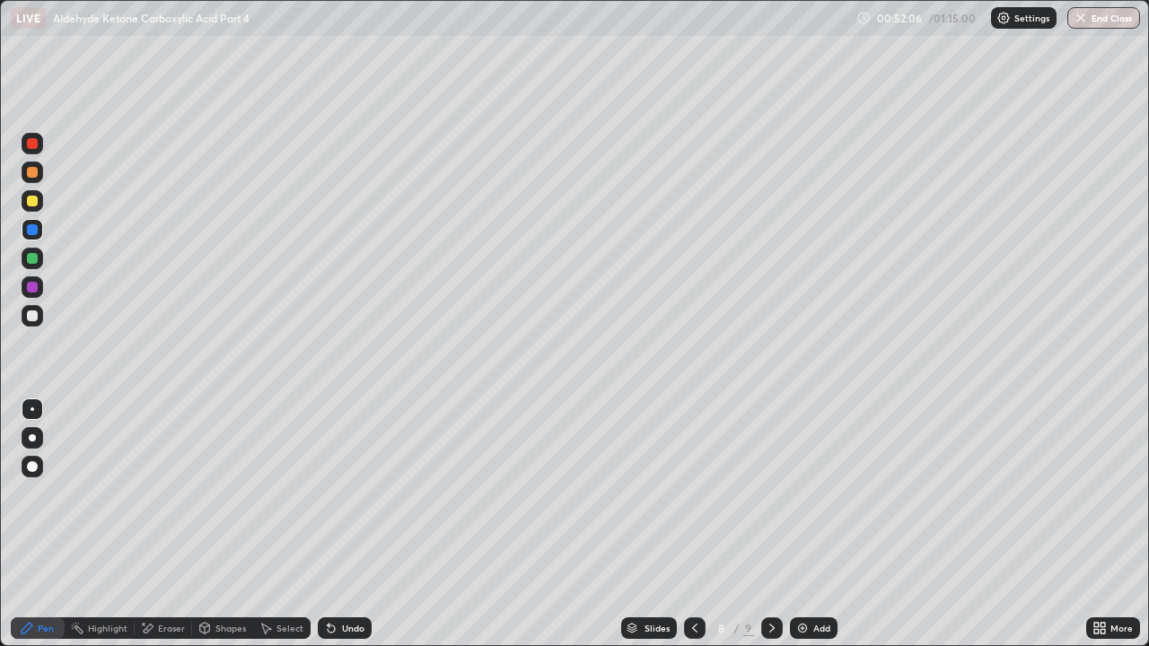
click at [36, 313] on div at bounding box center [32, 316] width 11 height 11
click at [35, 197] on div at bounding box center [32, 201] width 11 height 11
click at [799, 494] on img at bounding box center [802, 628] width 14 height 14
click at [34, 172] on div at bounding box center [32, 172] width 11 height 11
click at [32, 323] on div at bounding box center [33, 316] width 22 height 22
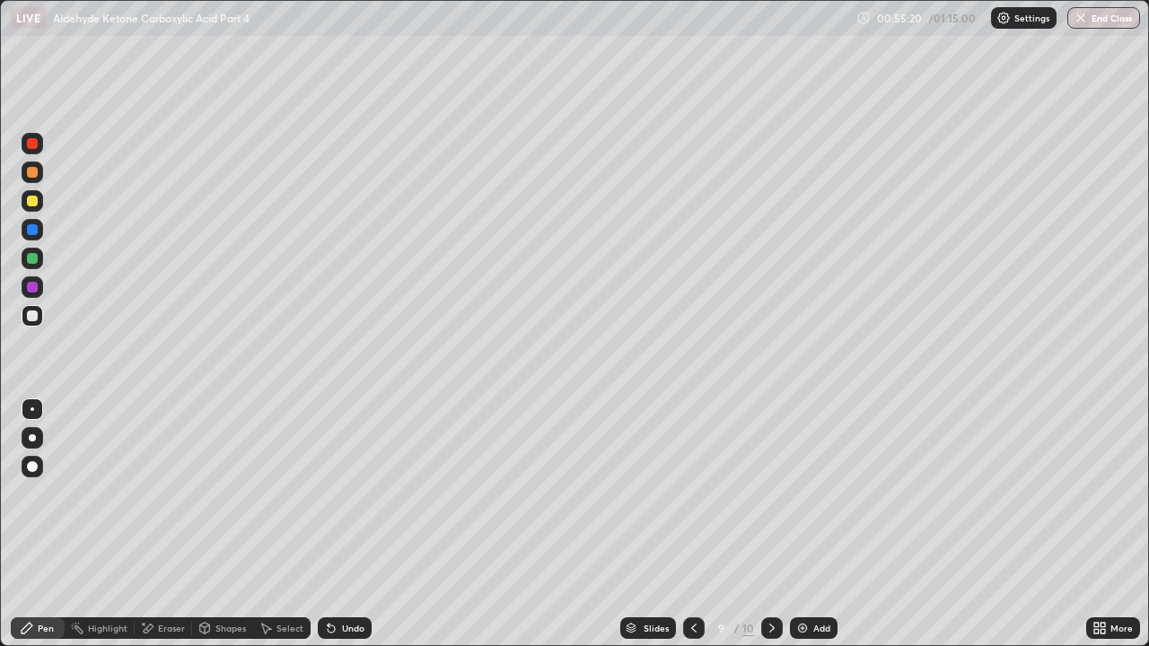
click at [347, 494] on div "Undo" at bounding box center [353, 628] width 22 height 9
click at [39, 233] on div at bounding box center [33, 230] width 22 height 22
click at [31, 206] on div at bounding box center [32, 201] width 11 height 11
click at [32, 323] on div at bounding box center [33, 316] width 22 height 22
click at [39, 204] on div at bounding box center [33, 201] width 22 height 22
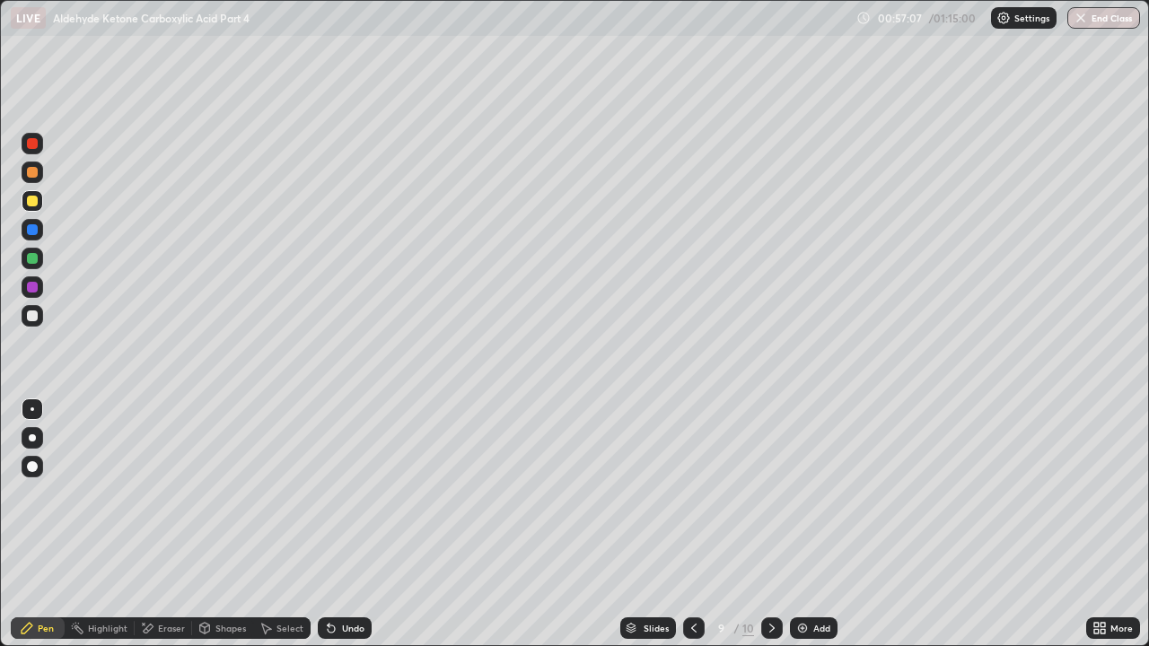
click at [32, 319] on div at bounding box center [32, 316] width 11 height 11
click at [31, 228] on div at bounding box center [32, 229] width 11 height 11
click at [37, 208] on div at bounding box center [33, 201] width 22 height 22
click at [32, 230] on div at bounding box center [32, 229] width 11 height 11
click at [347, 494] on div "Undo" at bounding box center [353, 628] width 22 height 9
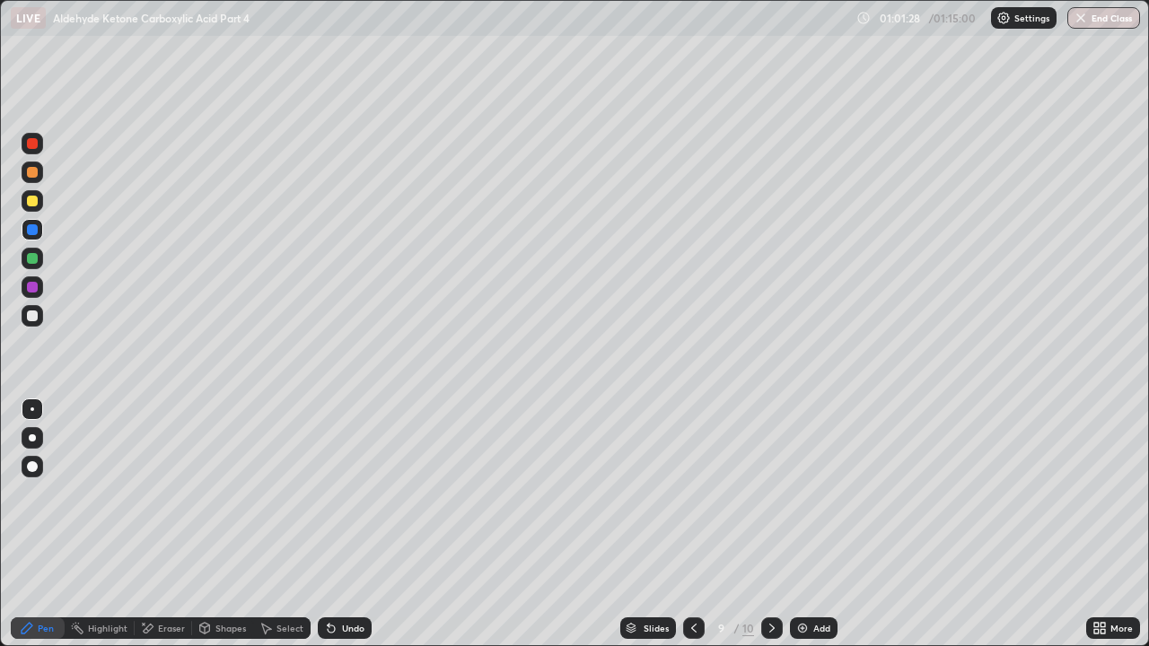
click at [813, 494] on div "Add" at bounding box center [821, 628] width 17 height 9
click at [32, 173] on div at bounding box center [32, 172] width 11 height 11
click at [154, 494] on div "Eraser" at bounding box center [163, 629] width 57 height 22
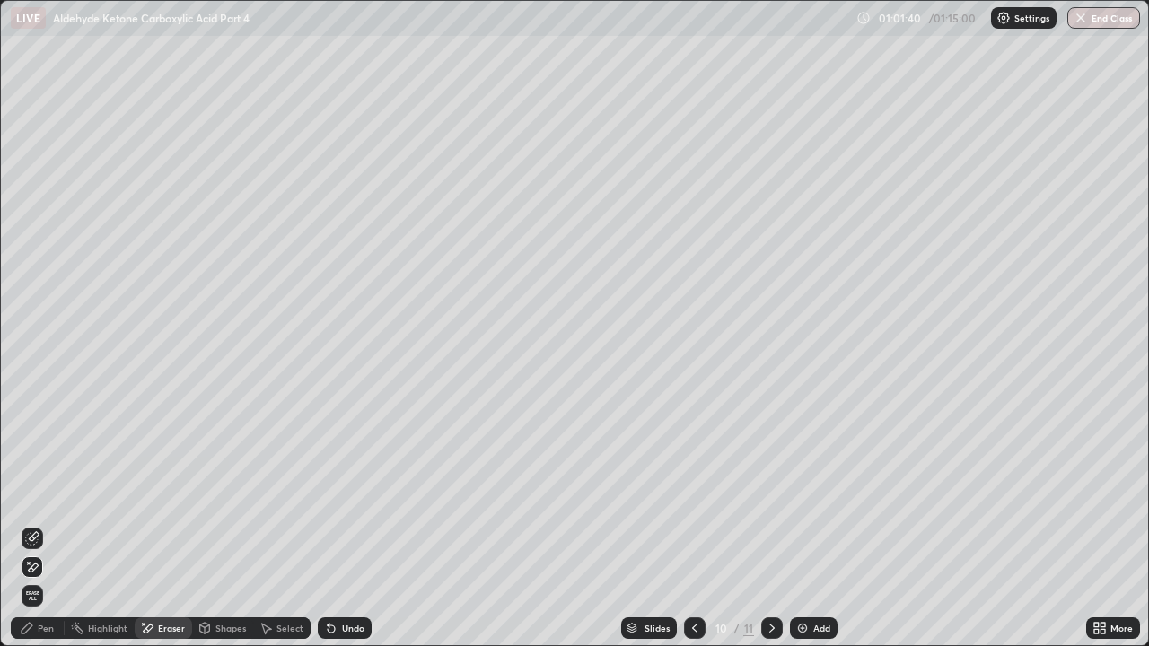
click at [39, 494] on div "Pen" at bounding box center [38, 629] width 54 height 22
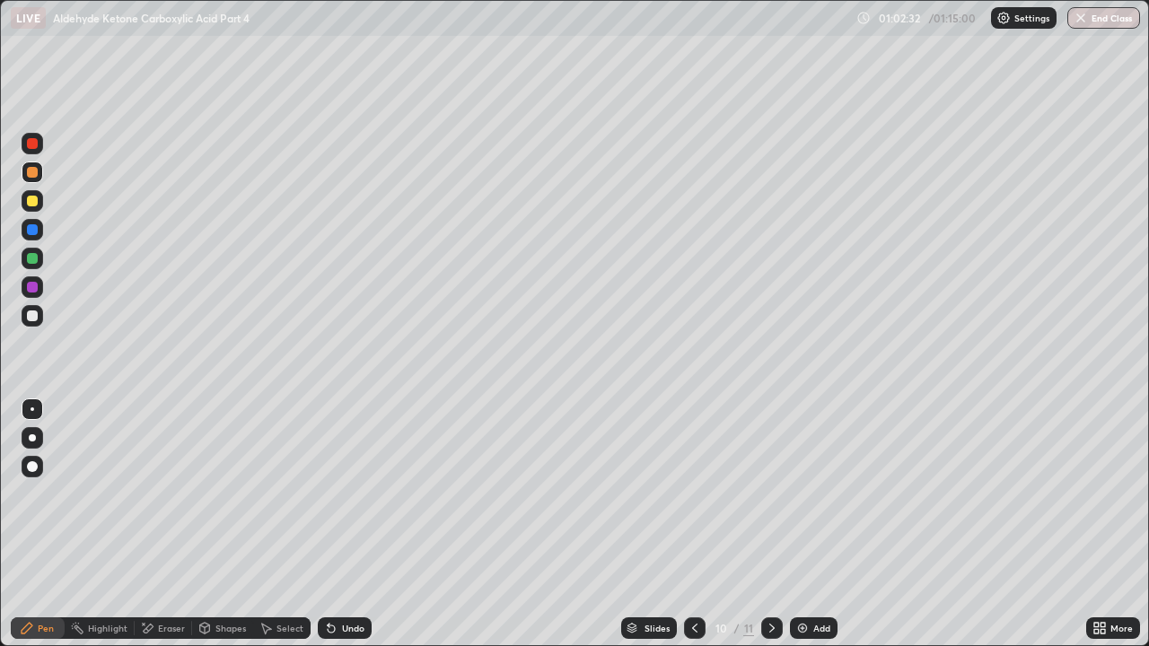
click at [29, 320] on div at bounding box center [32, 316] width 11 height 11
click at [28, 175] on div at bounding box center [32, 172] width 11 height 11
click at [684, 494] on div at bounding box center [695, 629] width 22 height 22
click at [772, 494] on icon at bounding box center [772, 628] width 14 height 14
click at [32, 322] on div at bounding box center [33, 316] width 22 height 22
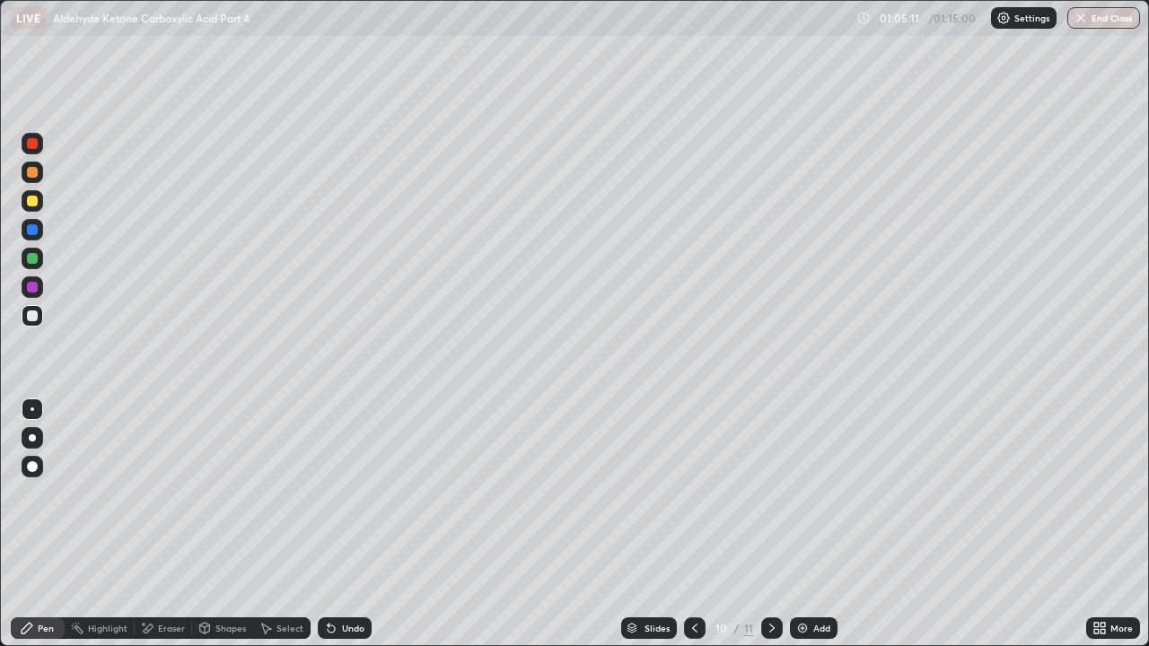
click at [36, 169] on div at bounding box center [32, 172] width 11 height 11
click at [809, 494] on div "Add" at bounding box center [814, 629] width 48 height 22
click at [32, 228] on div at bounding box center [32, 229] width 11 height 11
click at [31, 177] on div at bounding box center [32, 172] width 11 height 11
click at [36, 231] on div at bounding box center [32, 229] width 11 height 11
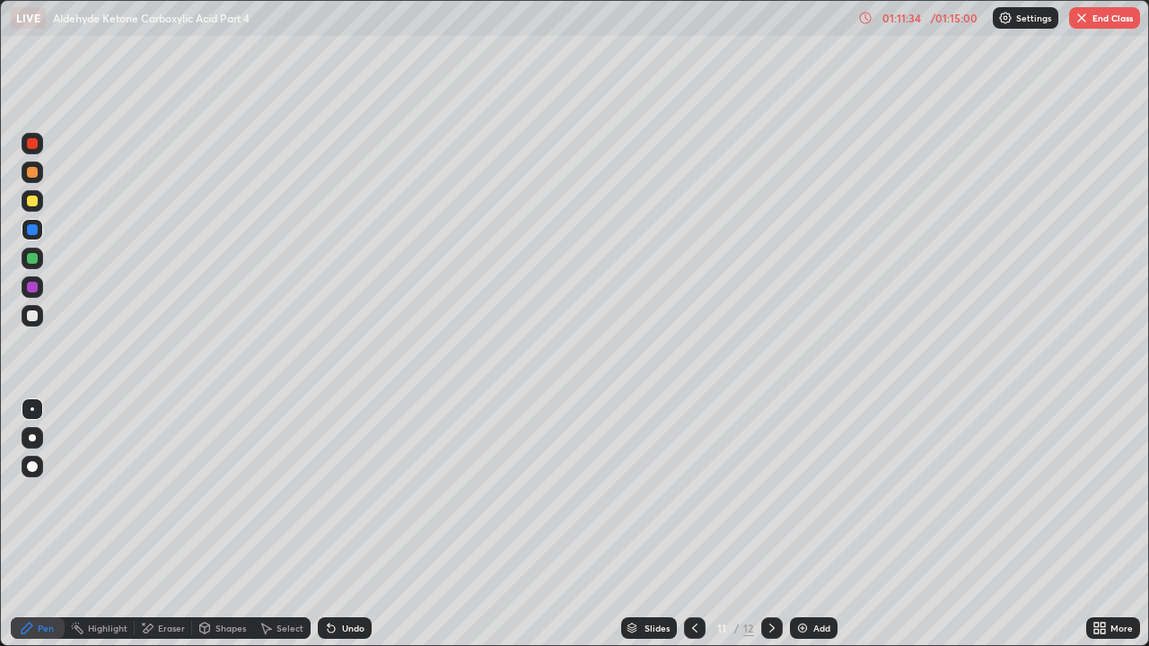
click at [352, 494] on div "Undo" at bounding box center [345, 629] width 54 height 22
click at [352, 494] on div "Undo" at bounding box center [353, 628] width 22 height 9
click at [31, 257] on div at bounding box center [32, 258] width 11 height 11
click at [334, 494] on div "Undo" at bounding box center [345, 629] width 54 height 22
click at [337, 494] on div "Undo" at bounding box center [345, 629] width 54 height 22
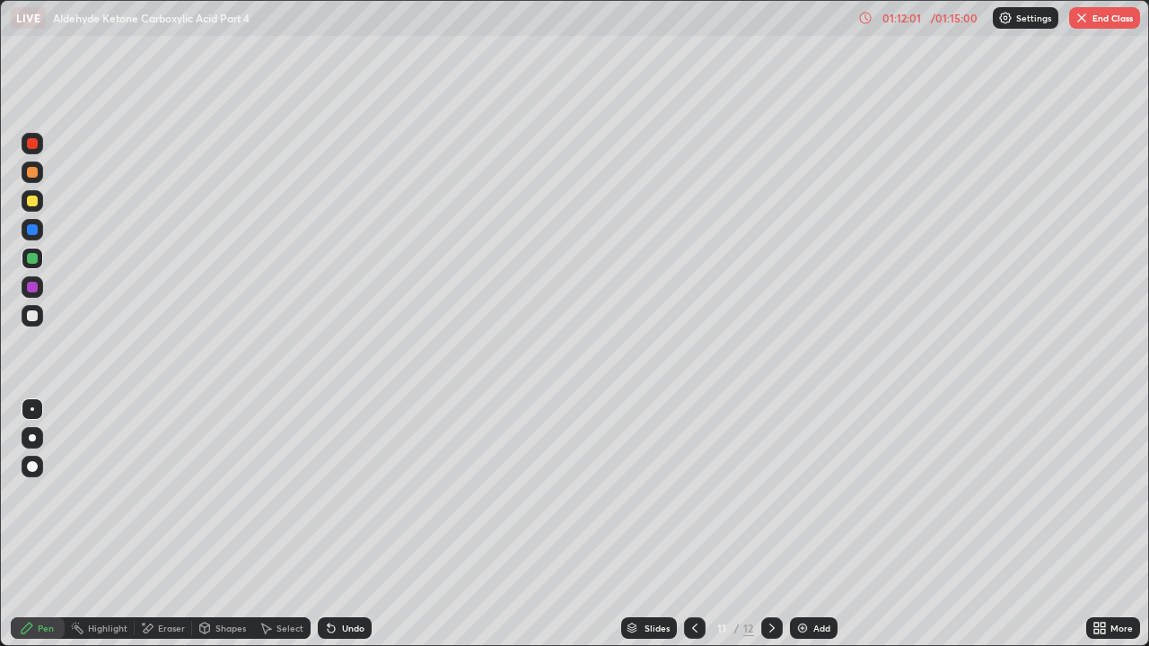
click at [337, 494] on div "Undo" at bounding box center [345, 629] width 54 height 22
click at [344, 494] on div "Undo" at bounding box center [345, 629] width 54 height 22
click at [335, 494] on icon at bounding box center [331, 628] width 14 height 14
click at [343, 494] on div "Undo" at bounding box center [345, 629] width 54 height 22
click at [357, 494] on div "Undo" at bounding box center [353, 628] width 22 height 9
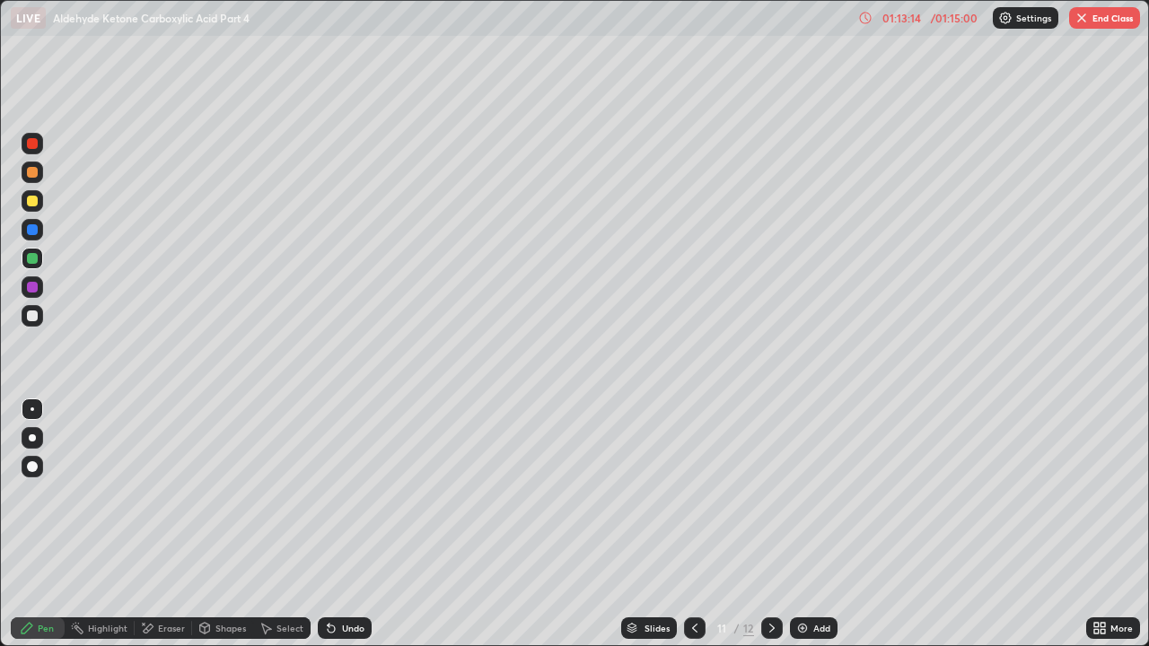
click at [332, 494] on icon at bounding box center [331, 629] width 7 height 7
click at [329, 494] on icon at bounding box center [331, 629] width 7 height 7
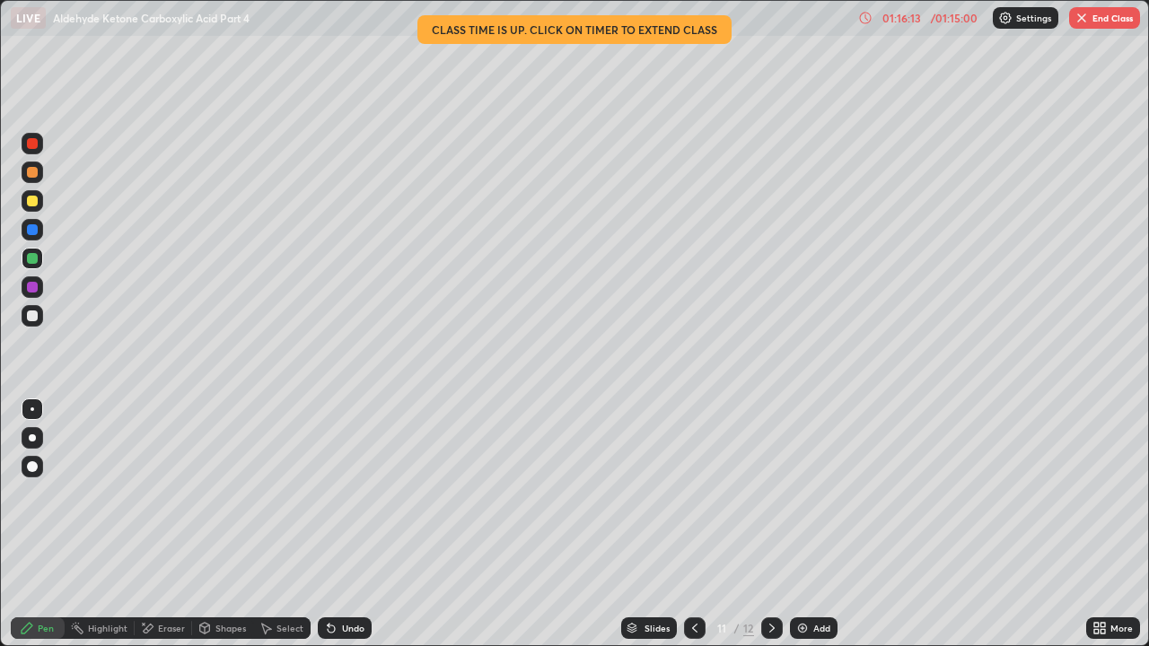
click at [1121, 17] on button "End Class" at bounding box center [1104, 18] width 71 height 22
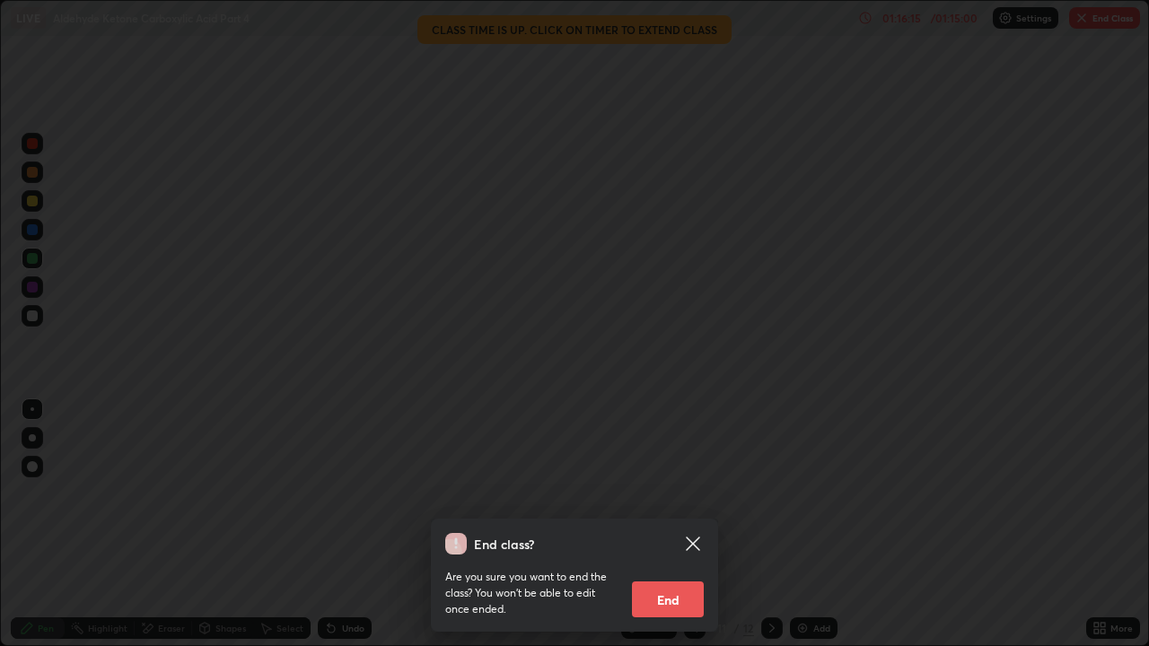
click at [673, 494] on button "End" at bounding box center [668, 600] width 72 height 36
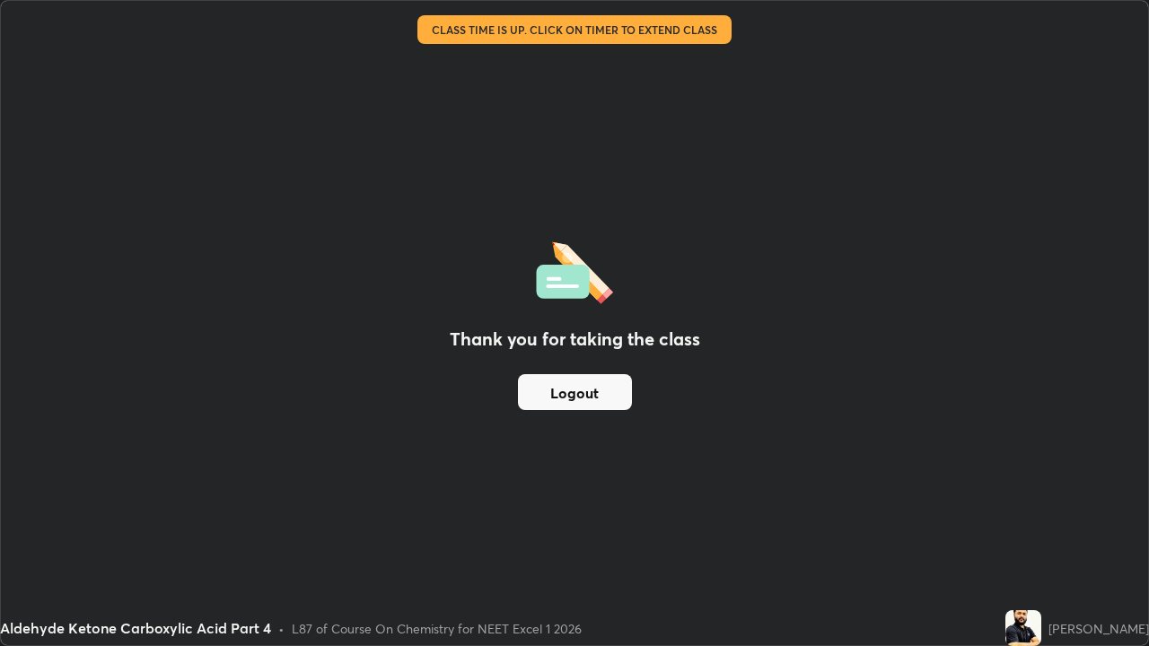
click at [591, 390] on button "Logout" at bounding box center [575, 392] width 114 height 36
click at [580, 388] on button "Logout" at bounding box center [575, 392] width 114 height 36
click at [579, 389] on button "Logout" at bounding box center [575, 392] width 114 height 36
